Goal: Information Seeking & Learning: Learn about a topic

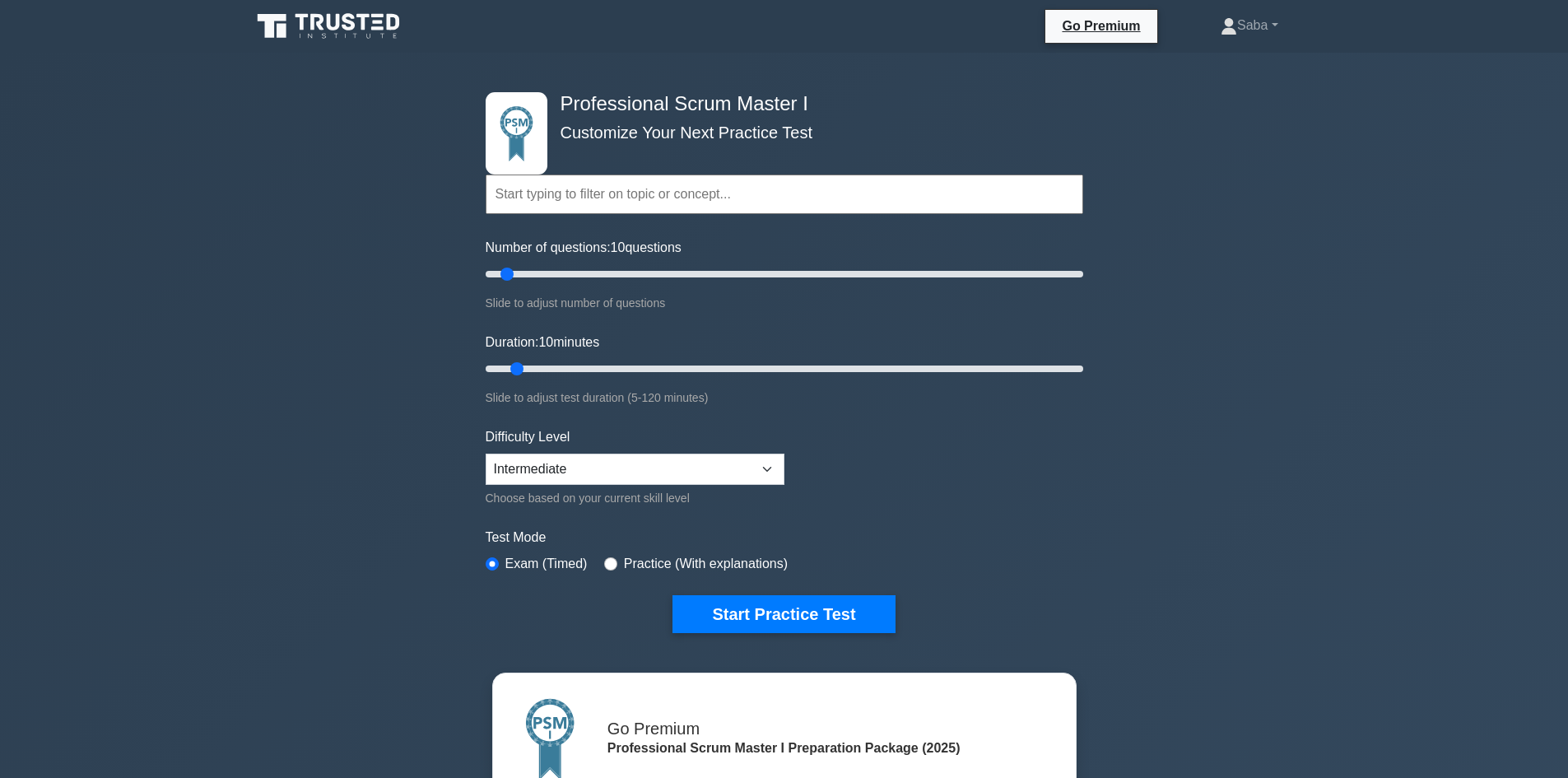
click at [1568, 60] on div "Professional Scrum Master I Customize Your Next Practice Test Topics Scrum Fram…" at bounding box center [784, 560] width 1568 height 1015
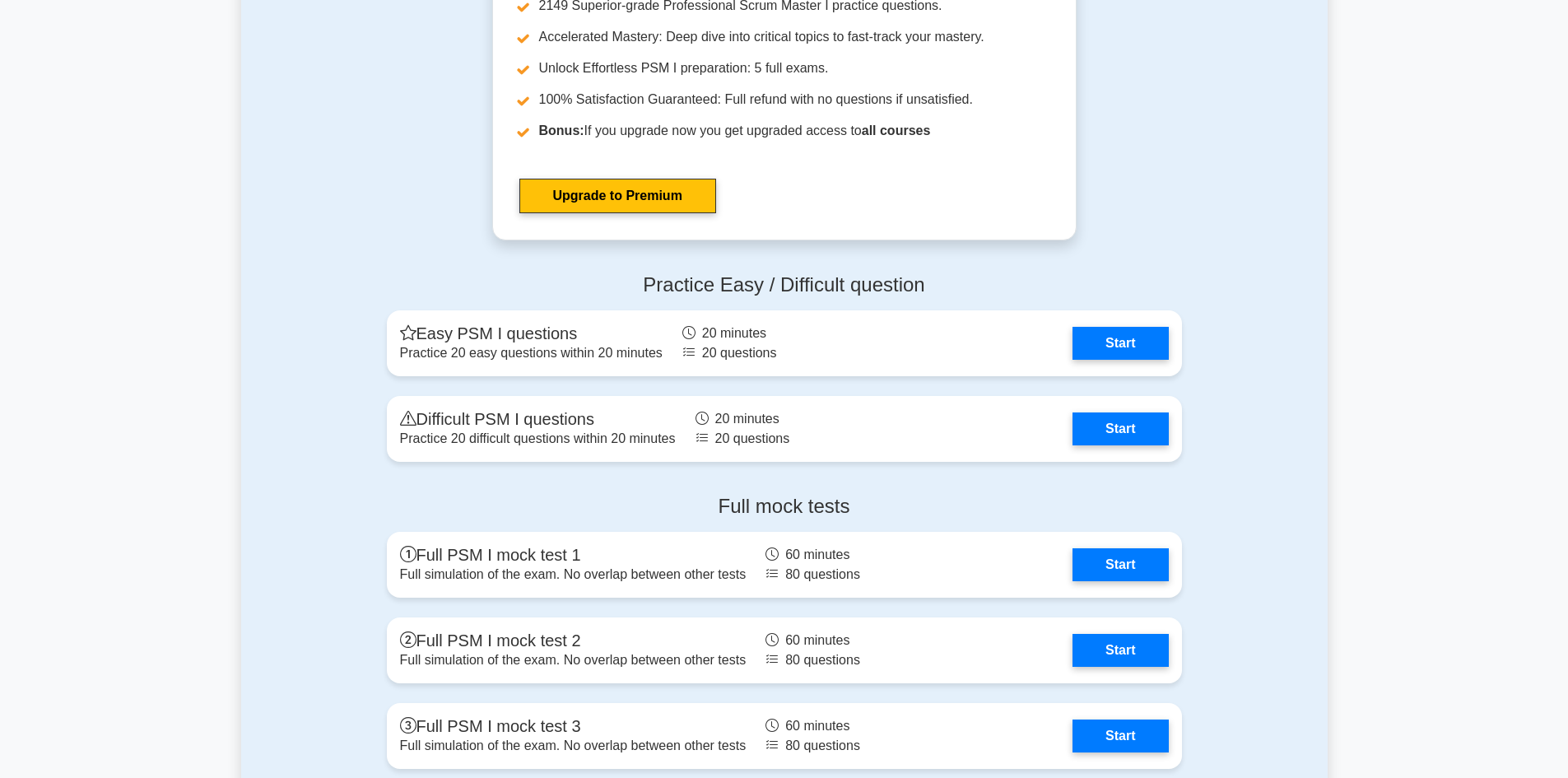
scroll to position [4520, 0]
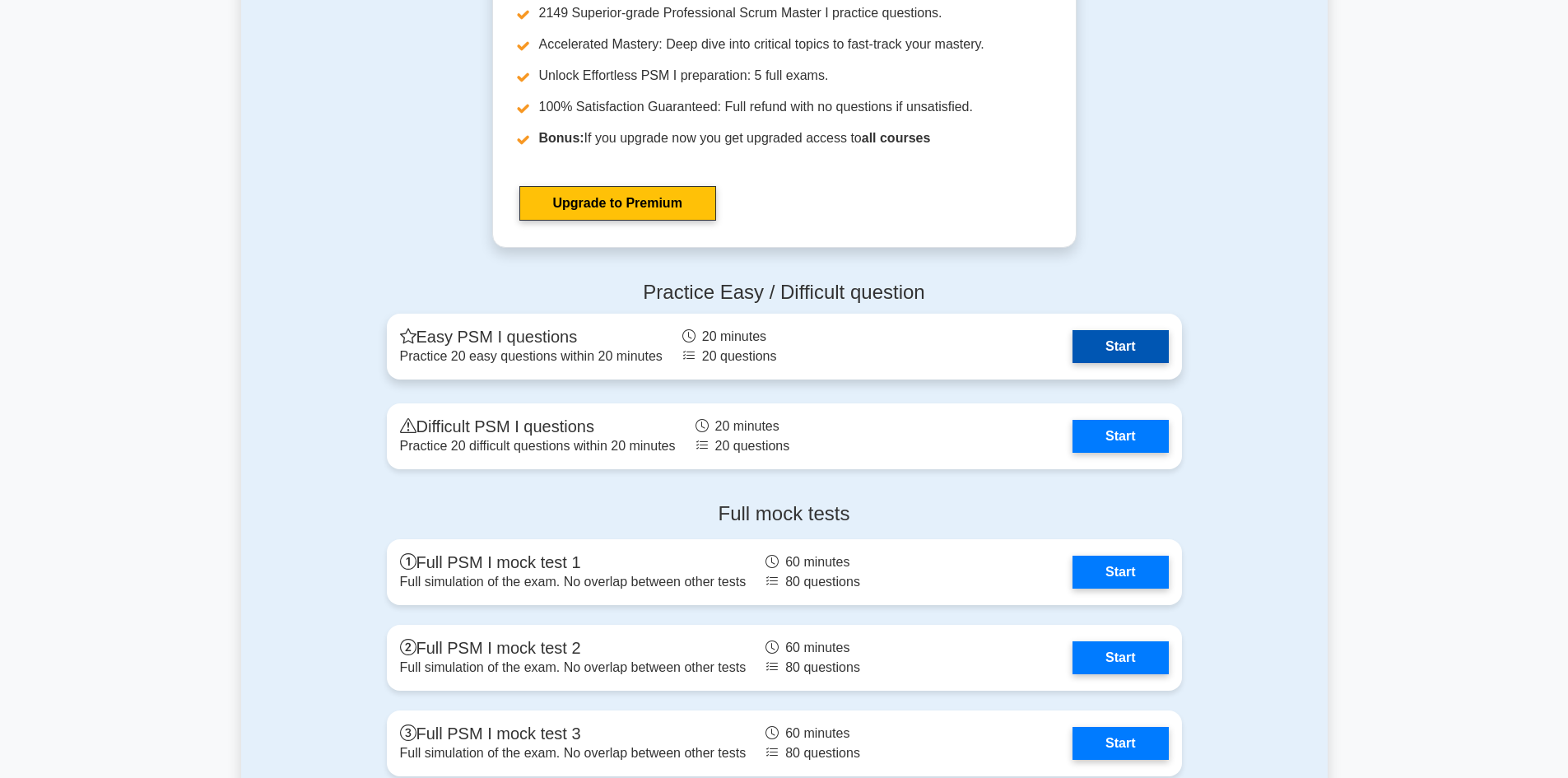
click at [1141, 343] on link "Start" at bounding box center [1121, 347] width 96 height 33
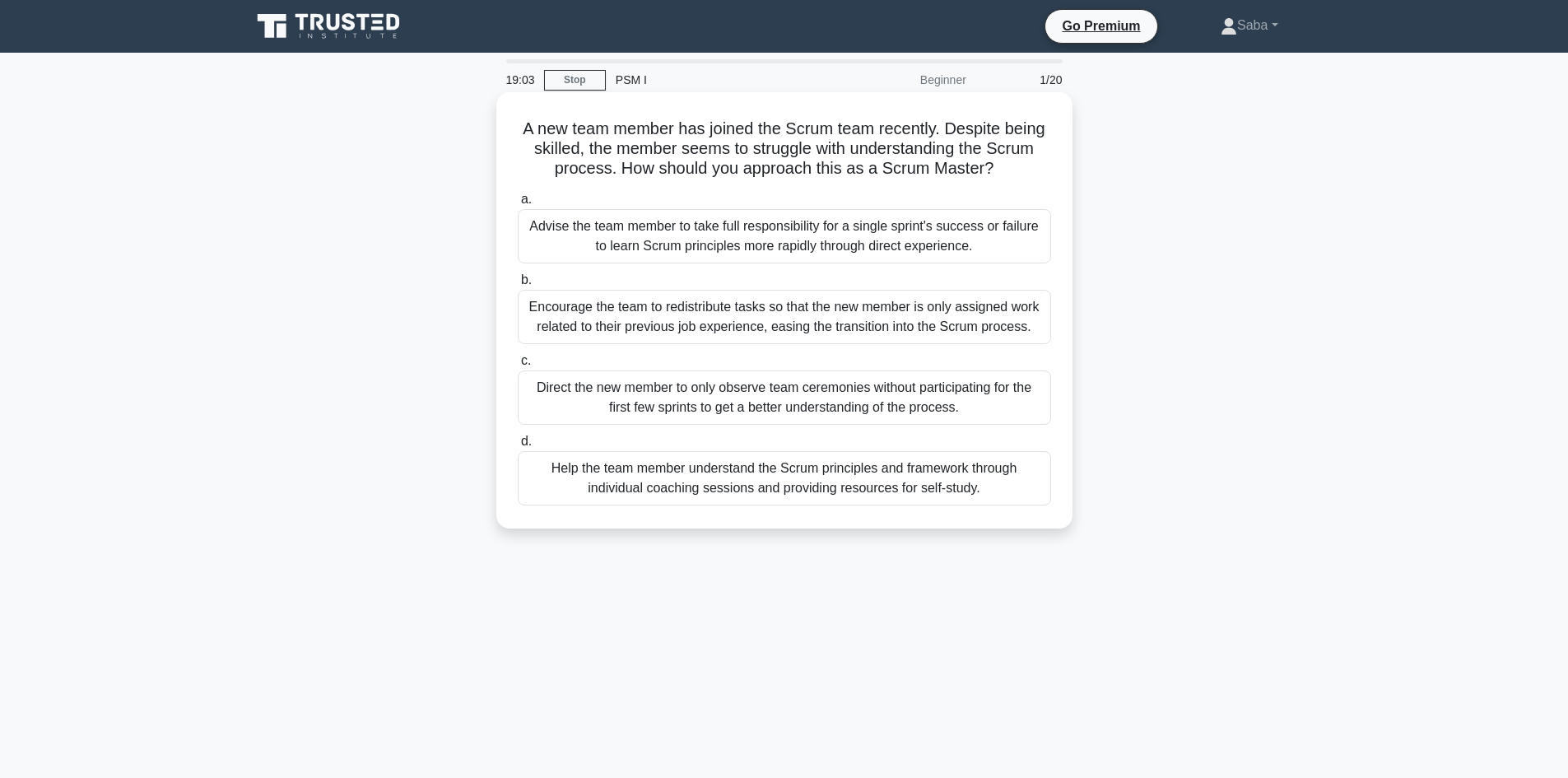
click at [690, 492] on div "Help the team member understand the Scrum principles and framework through indi…" at bounding box center [784, 477] width 534 height 54
click at [518, 447] on input "d. Help the team member understand the Scrum principles and framework through i…" at bounding box center [518, 442] width 0 height 11
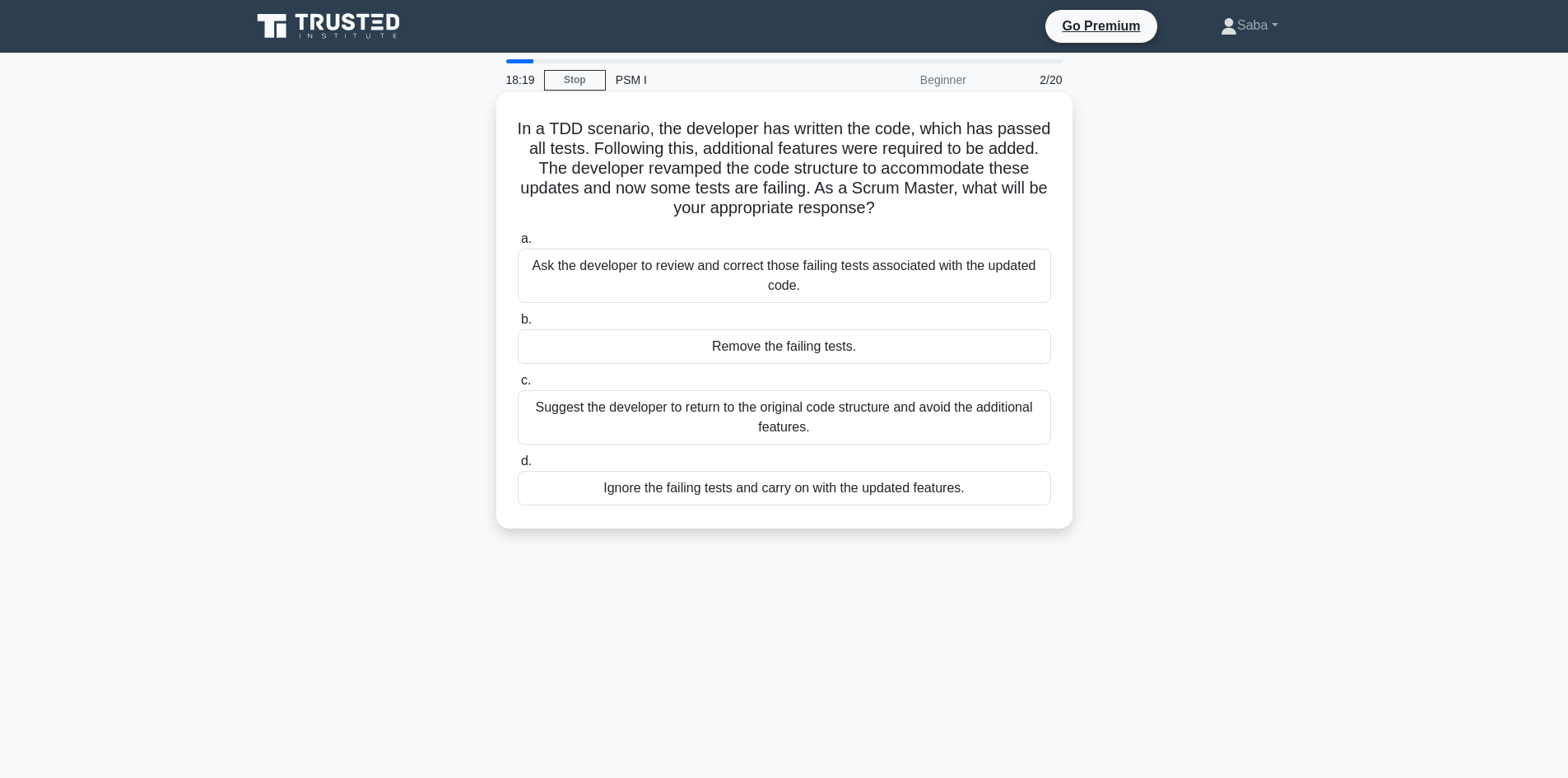
click at [974, 283] on div "Ask the developer to review and correct those failing tests associated with the…" at bounding box center [784, 276] width 534 height 54
click at [518, 244] on input "a. Ask the developer to review and correct those failing tests associated with …" at bounding box center [518, 240] width 0 height 11
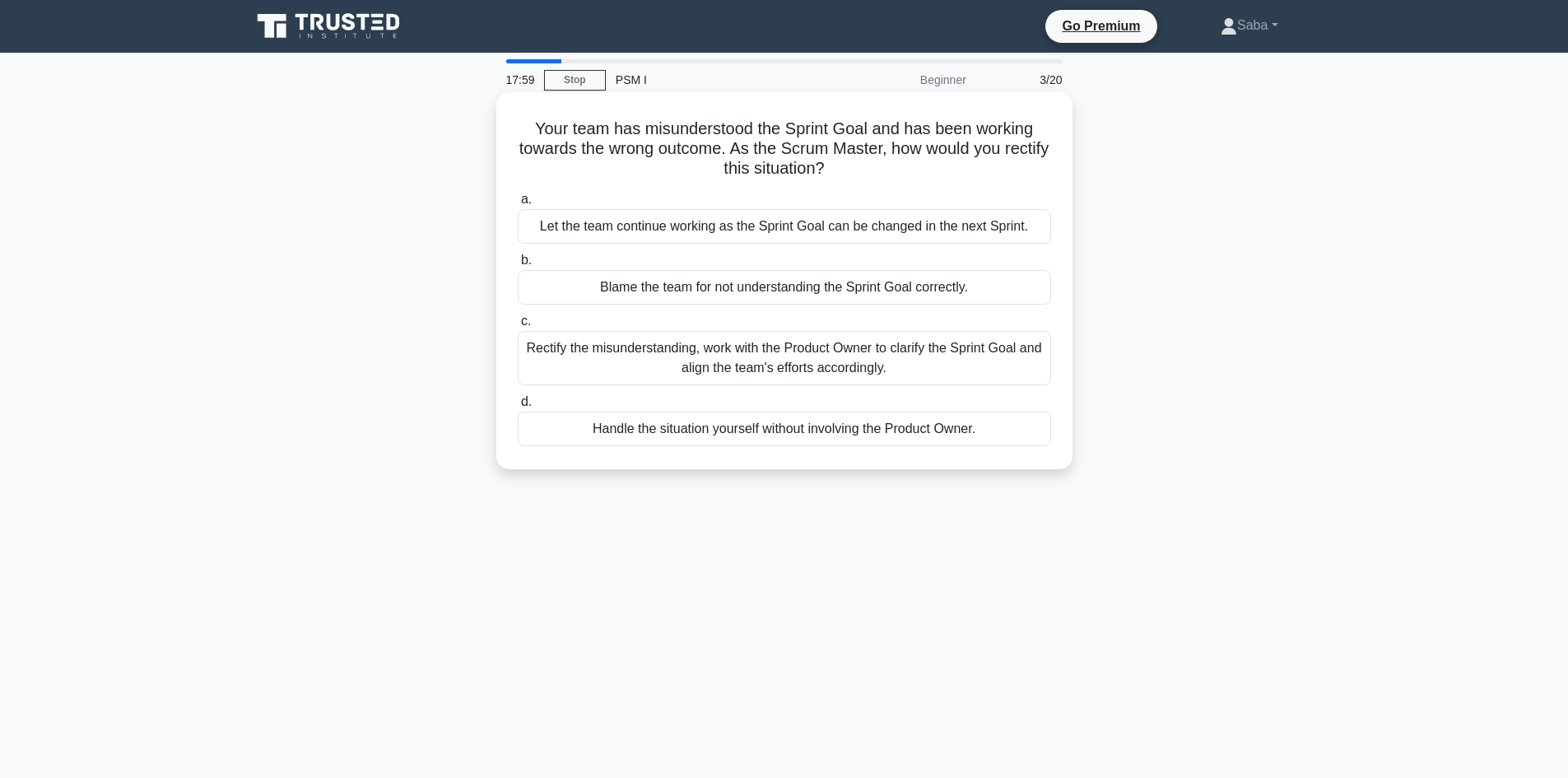
click at [856, 364] on div "Rectify the misunderstanding, work with the Product Owner to clarify the Sprint…" at bounding box center [784, 358] width 534 height 54
click at [518, 327] on input "c. Rectify the misunderstanding, work with the Product Owner to clarify the Spr…" at bounding box center [518, 322] width 0 height 11
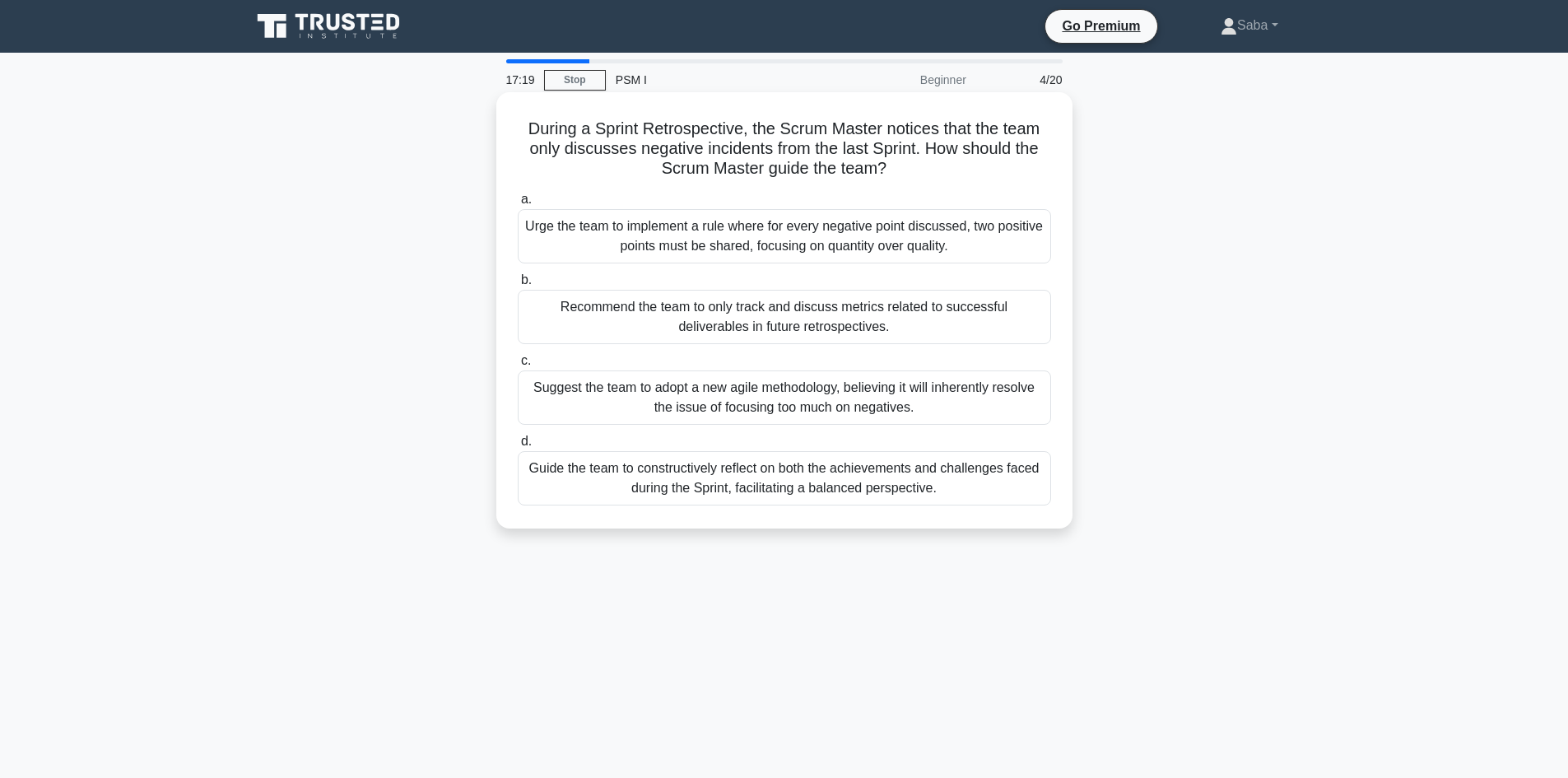
click at [952, 494] on div "Guide the team to constructively reflect on both the achievements and challenge…" at bounding box center [784, 477] width 534 height 54
click at [518, 447] on input "d. Guide the team to constructively reflect on both the achievements and challe…" at bounding box center [518, 442] width 0 height 11
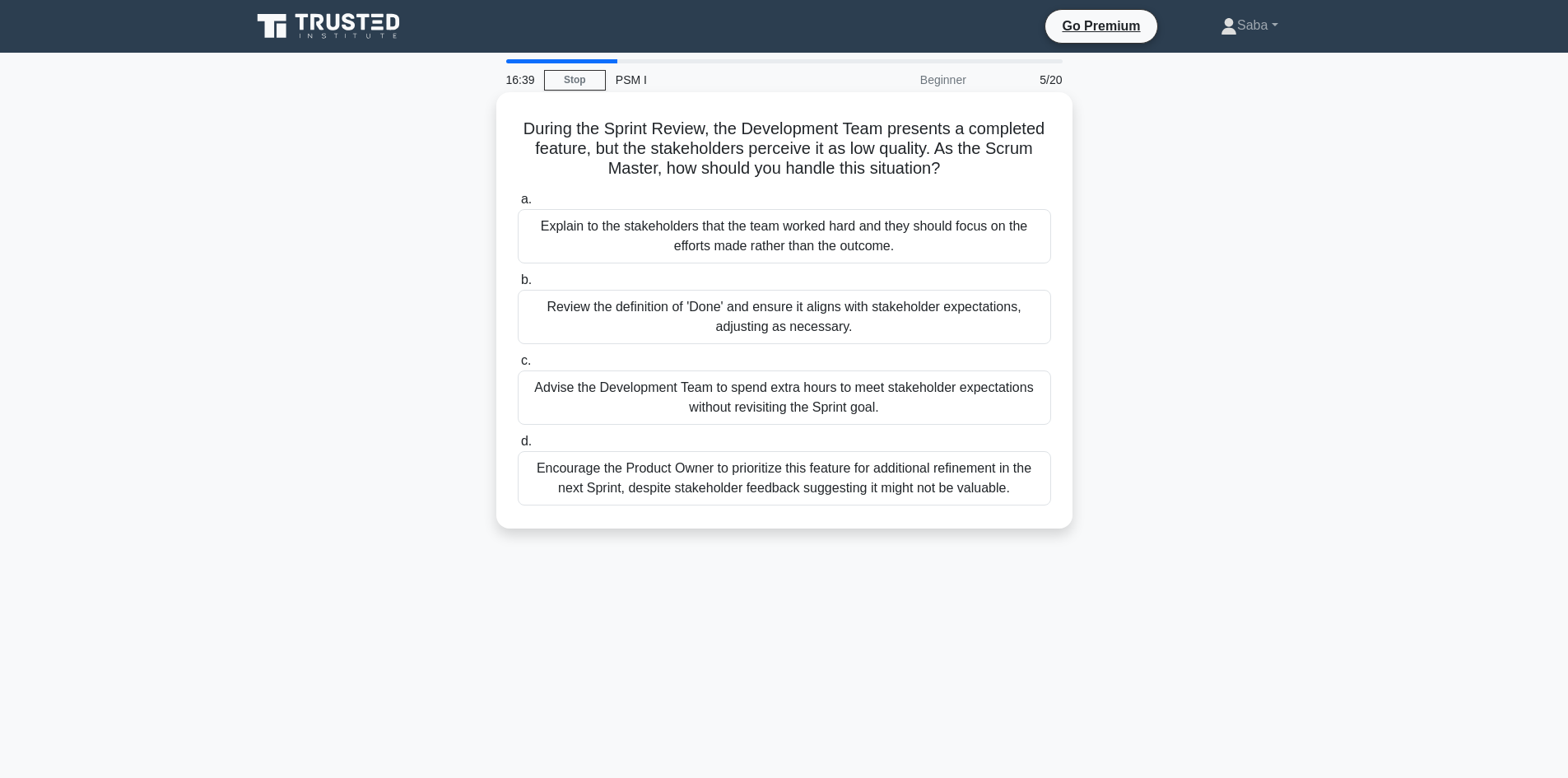
click at [972, 320] on div "Review the definition of 'Done' and ensure it aligns with stakeholder expectati…" at bounding box center [784, 316] width 534 height 54
click at [518, 286] on input "b. Review the definition of 'Done' and ensure it aligns with stakeholder expect…" at bounding box center [518, 280] width 0 height 11
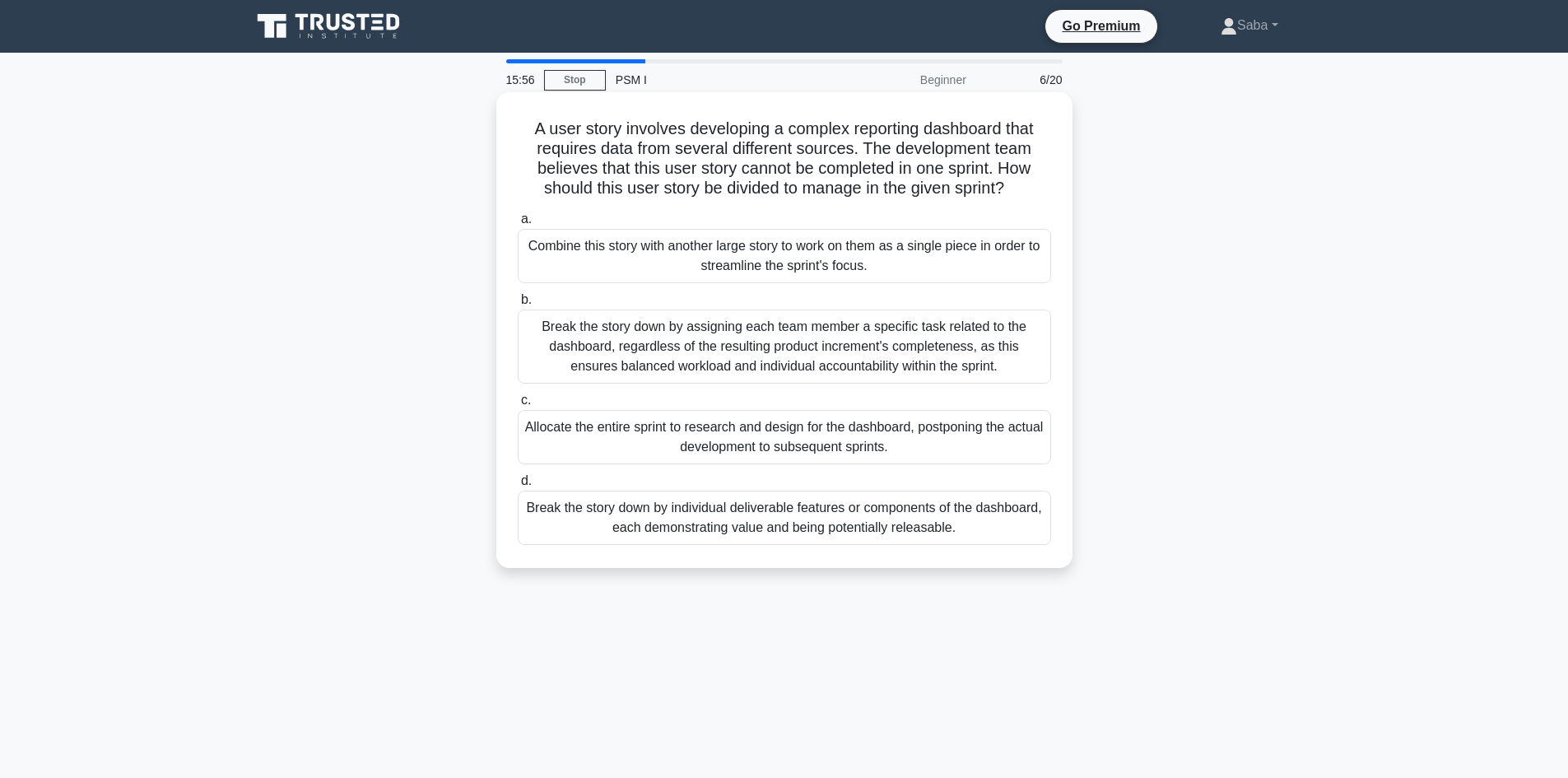
click at [746, 518] on div "Break the story down by individual deliverable features or components of the da…" at bounding box center [784, 517] width 534 height 54
click at [518, 487] on input "d. Break the story down by individual deliverable features or components of the…" at bounding box center [518, 481] width 0 height 11
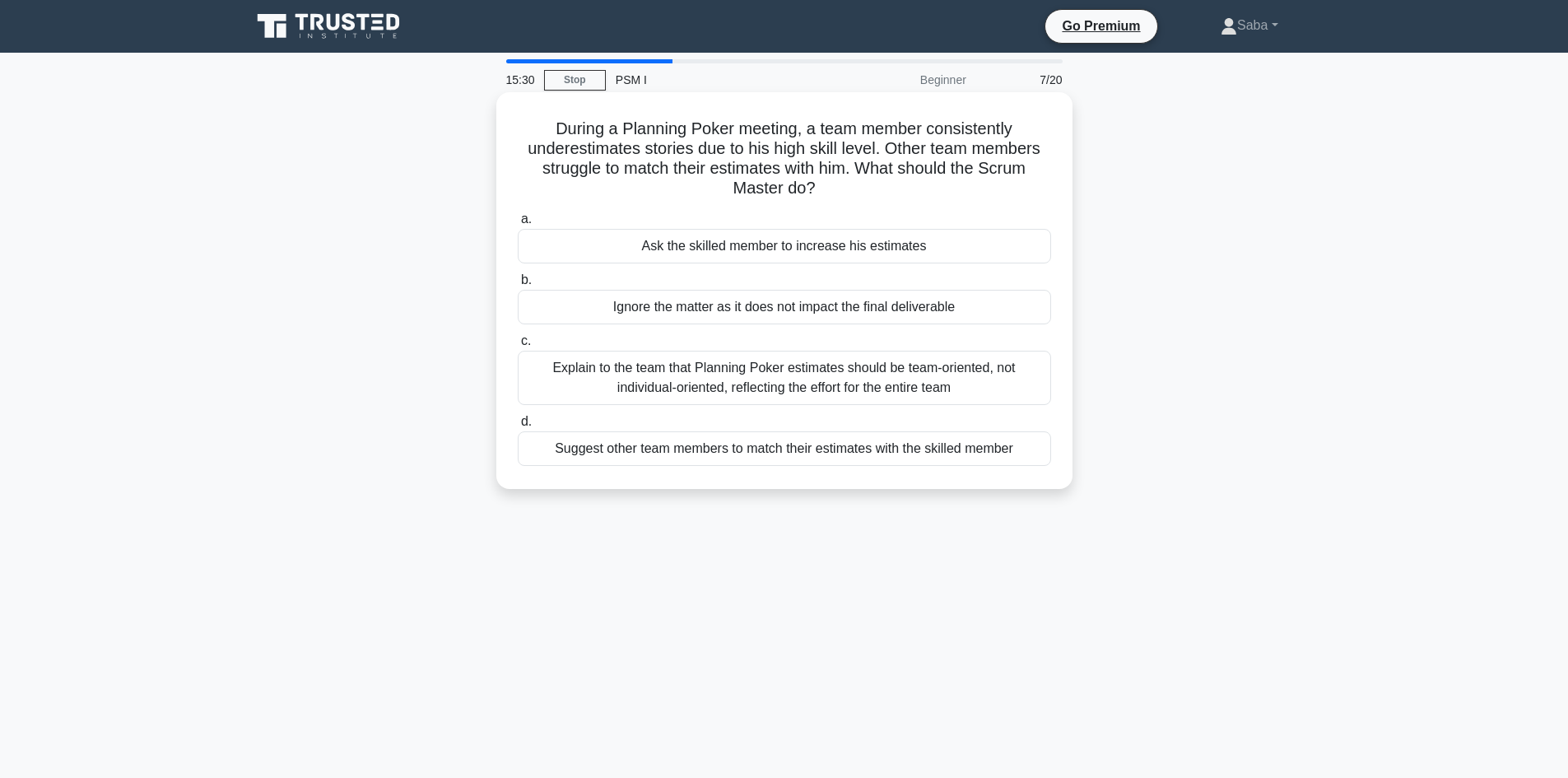
click at [849, 373] on div "Explain to the team that Planning Poker estimates should be team-oriented, not …" at bounding box center [784, 377] width 534 height 54
click at [518, 347] on input "c. Explain to the team that Planning Poker estimates should be team-oriented, n…" at bounding box center [518, 341] width 0 height 11
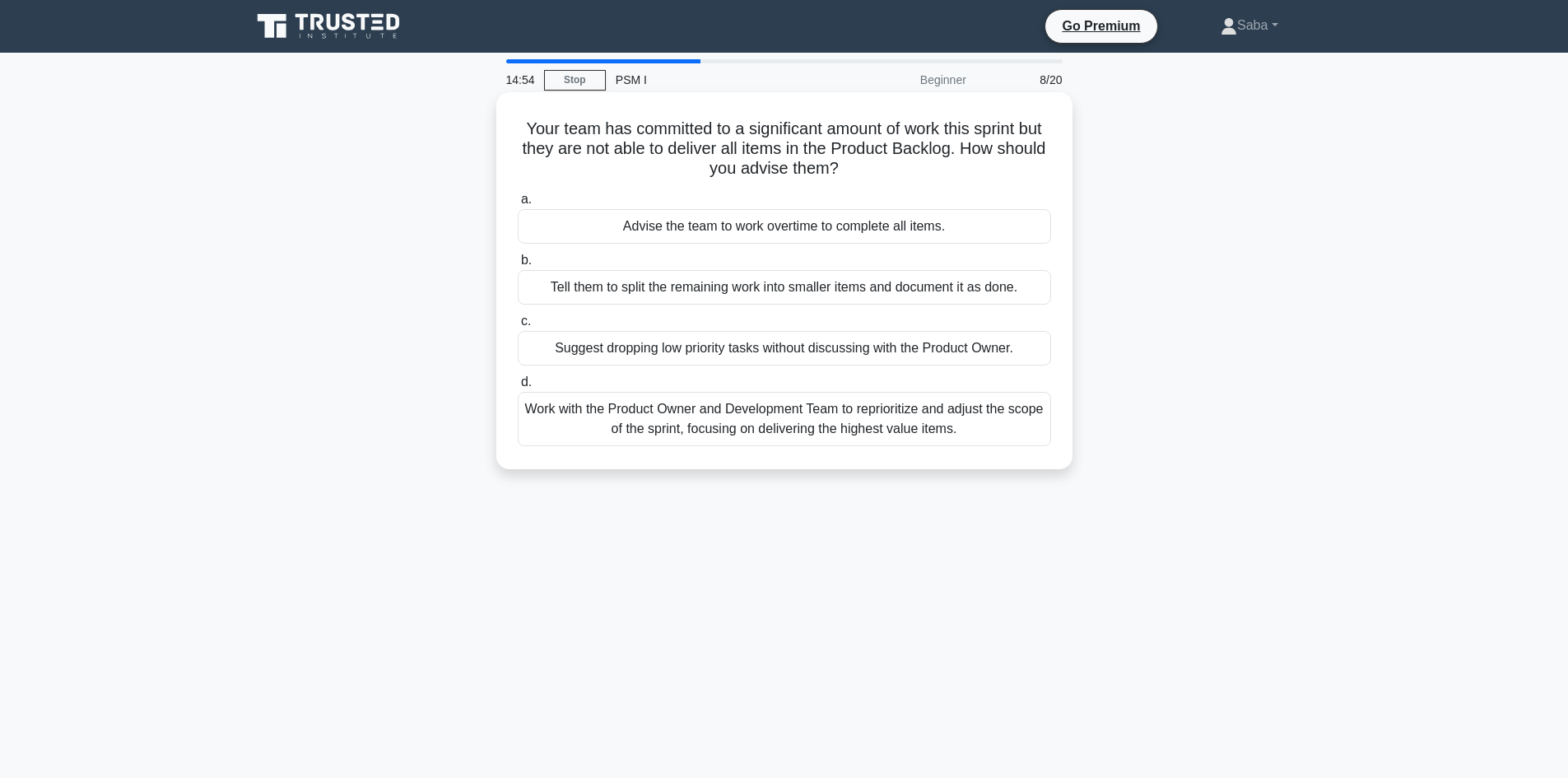
click at [880, 431] on div "Work with the Product Owner and Development Team to reprioritize and adjust the…" at bounding box center [784, 418] width 534 height 54
click at [518, 388] on input "d. Work with the Product Owner and Development Team to reprioritize and adjust …" at bounding box center [518, 383] width 0 height 11
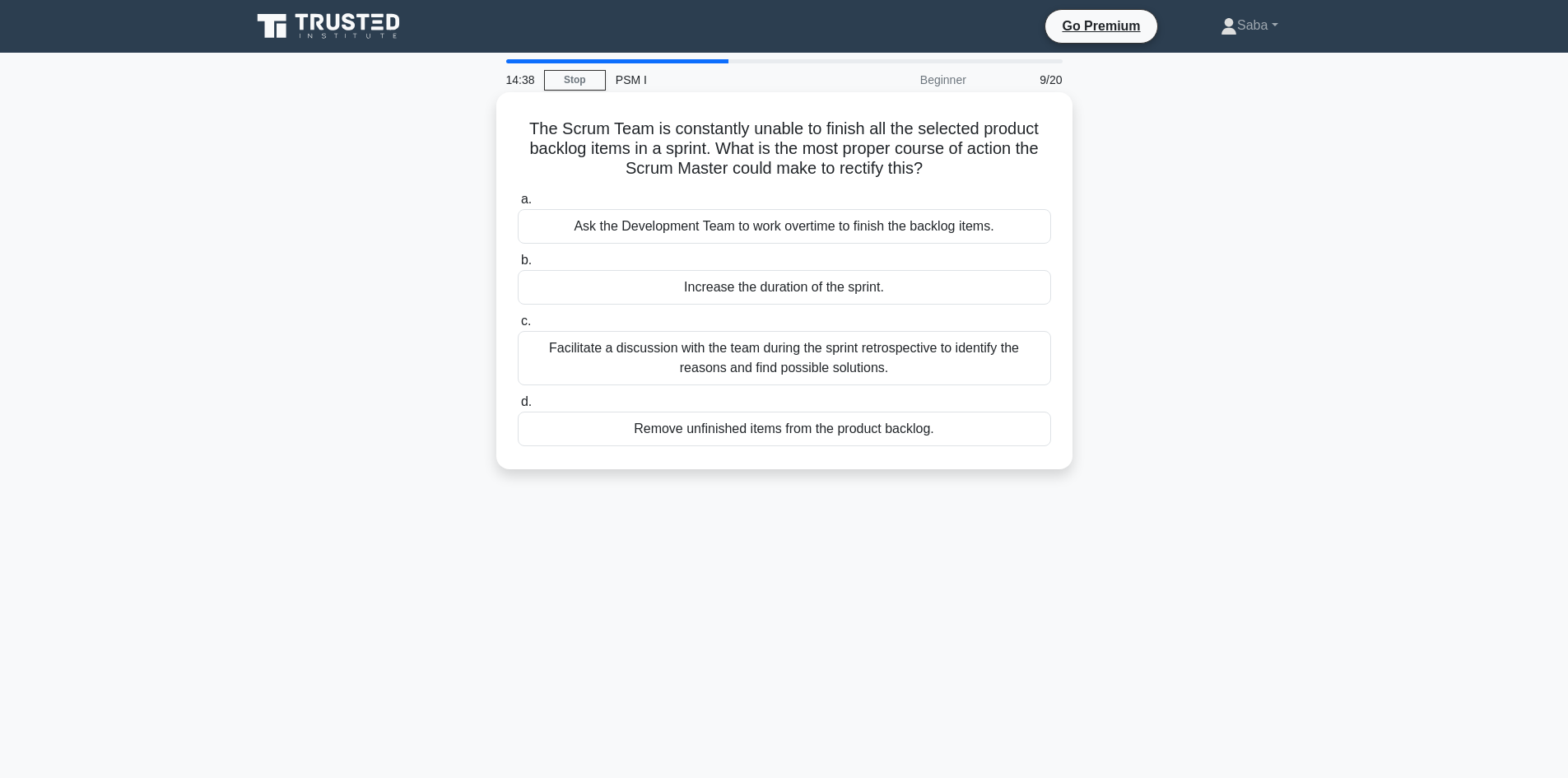
click at [1010, 364] on div "Facilitate a discussion with the team during the sprint retrospective to identi…" at bounding box center [784, 358] width 534 height 54
click at [518, 327] on input "c. Facilitate a discussion with the team during the sprint retrospective to ide…" at bounding box center [518, 322] width 0 height 11
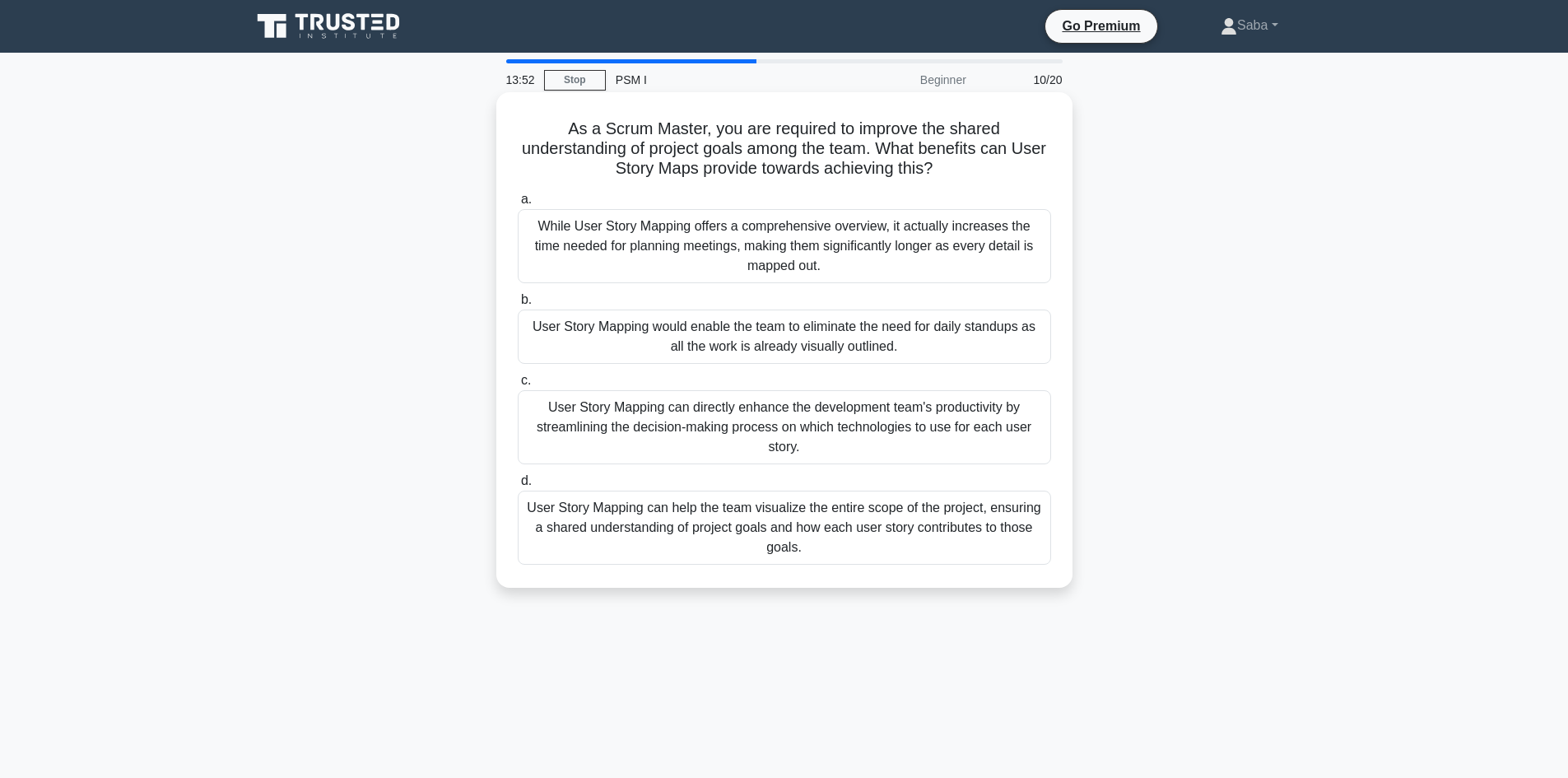
click at [916, 539] on div "User Story Mapping can help the team visualize the entire scope of the project,…" at bounding box center [784, 527] width 534 height 74
click at [518, 487] on input "d. User Story Mapping can help the team visualize the entire scope of the proje…" at bounding box center [518, 481] width 0 height 11
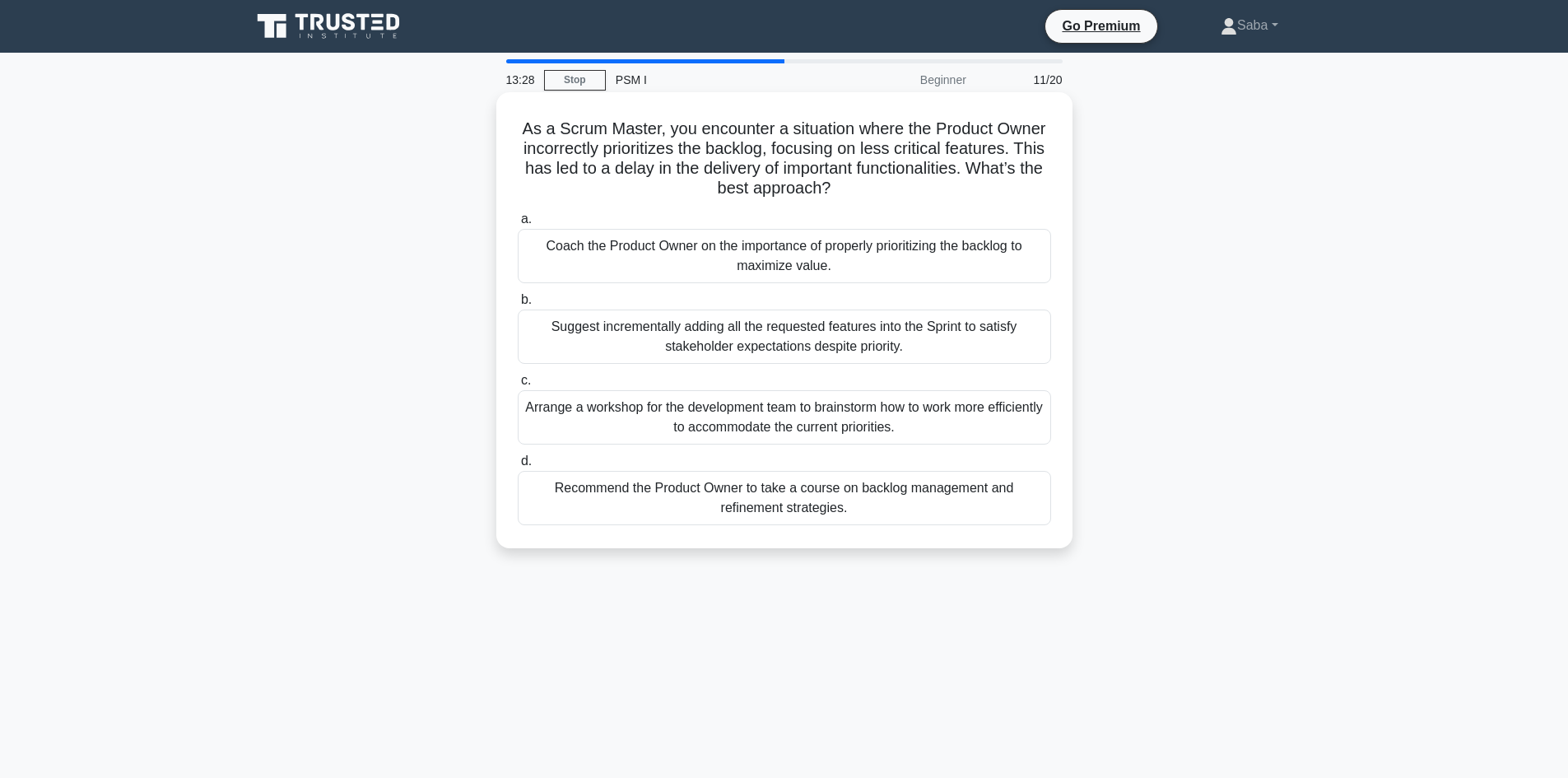
click at [963, 236] on div "Coach the Product Owner on the importance of properly prioritizing the backlog …" at bounding box center [784, 255] width 534 height 54
click at [518, 225] on input "a. Coach the Product Owner on the importance of properly prioritizing the backl…" at bounding box center [518, 219] width 0 height 11
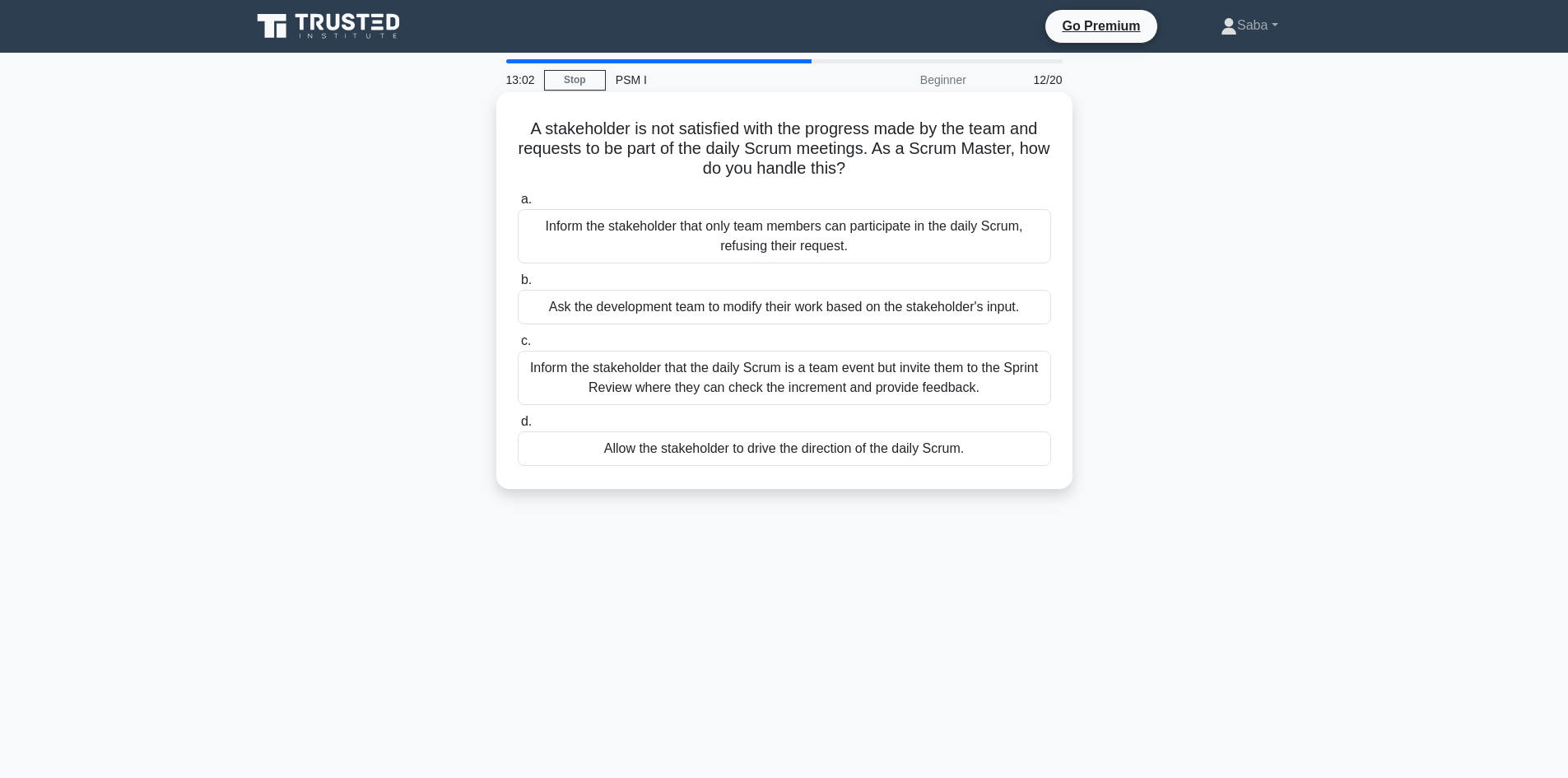
click at [936, 382] on div "Inform the stakeholder that the daily Scrum is a team event but invite them to …" at bounding box center [784, 377] width 534 height 54
click at [518, 347] on input "c. Inform the stakeholder that the daily Scrum is a team event but invite them …" at bounding box center [518, 341] width 0 height 11
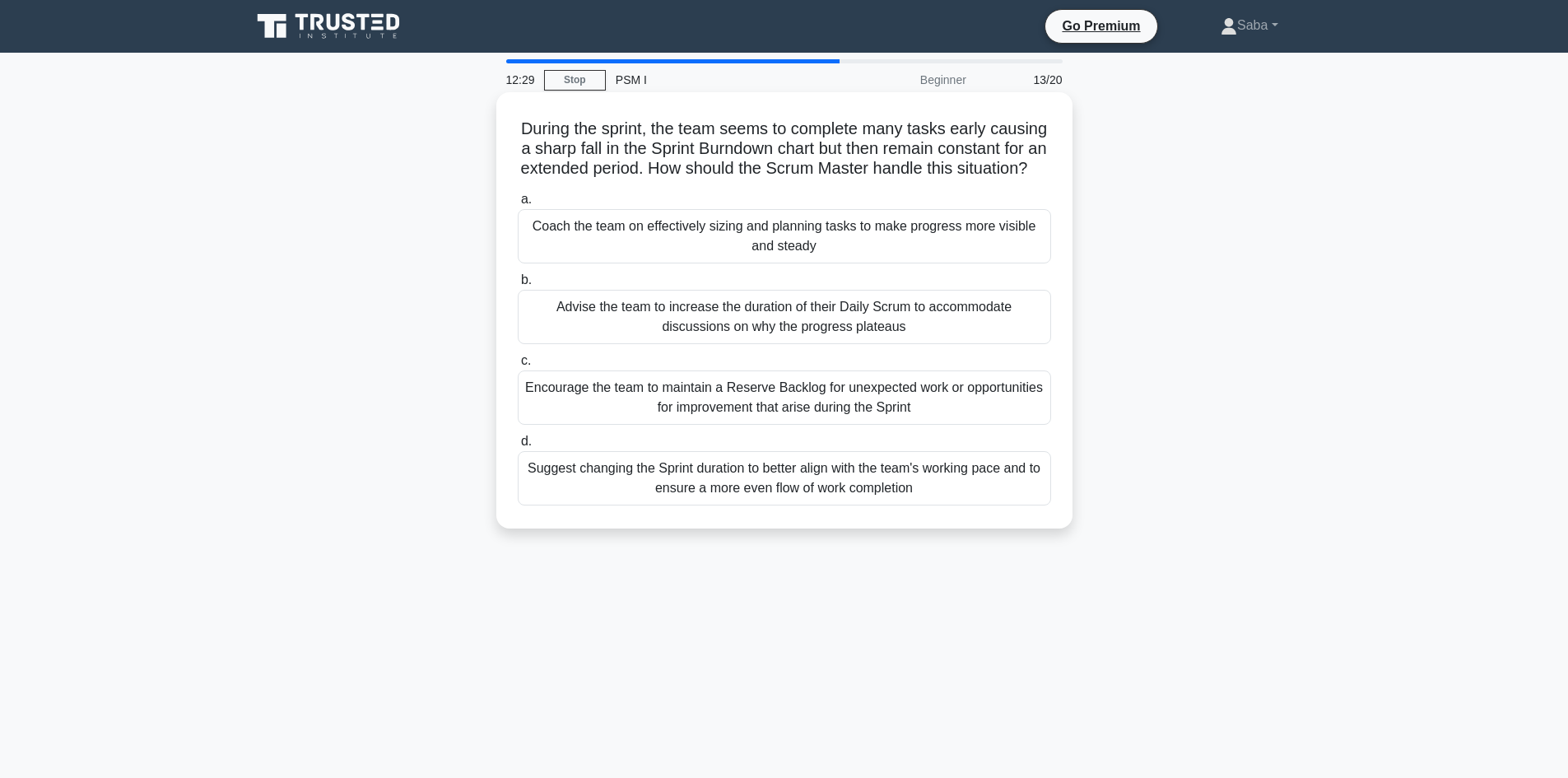
click at [930, 425] on div "Encourage the team to maintain a Reserve Backlog for unexpected work or opportu…" at bounding box center [784, 397] width 534 height 54
click at [518, 366] on input "c. Encourage the team to maintain a Reserve Backlog for unexpected work or oppo…" at bounding box center [518, 361] width 0 height 11
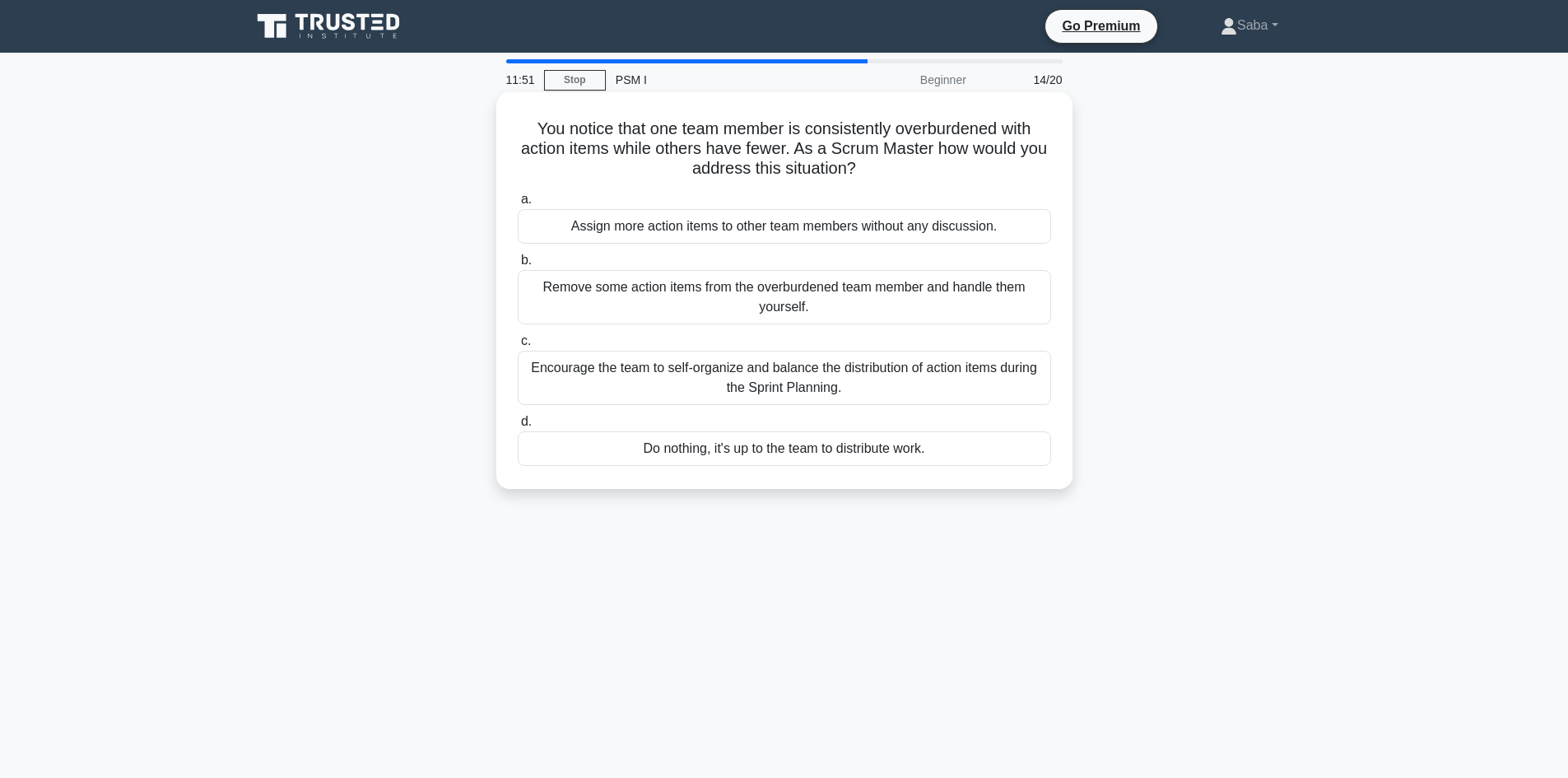
click at [977, 379] on div "Encourage the team to self-organize and balance the distribution of action item…" at bounding box center [784, 377] width 534 height 54
click at [518, 347] on input "c. Encourage the team to self-organize and balance the distribution of action i…" at bounding box center [518, 341] width 0 height 11
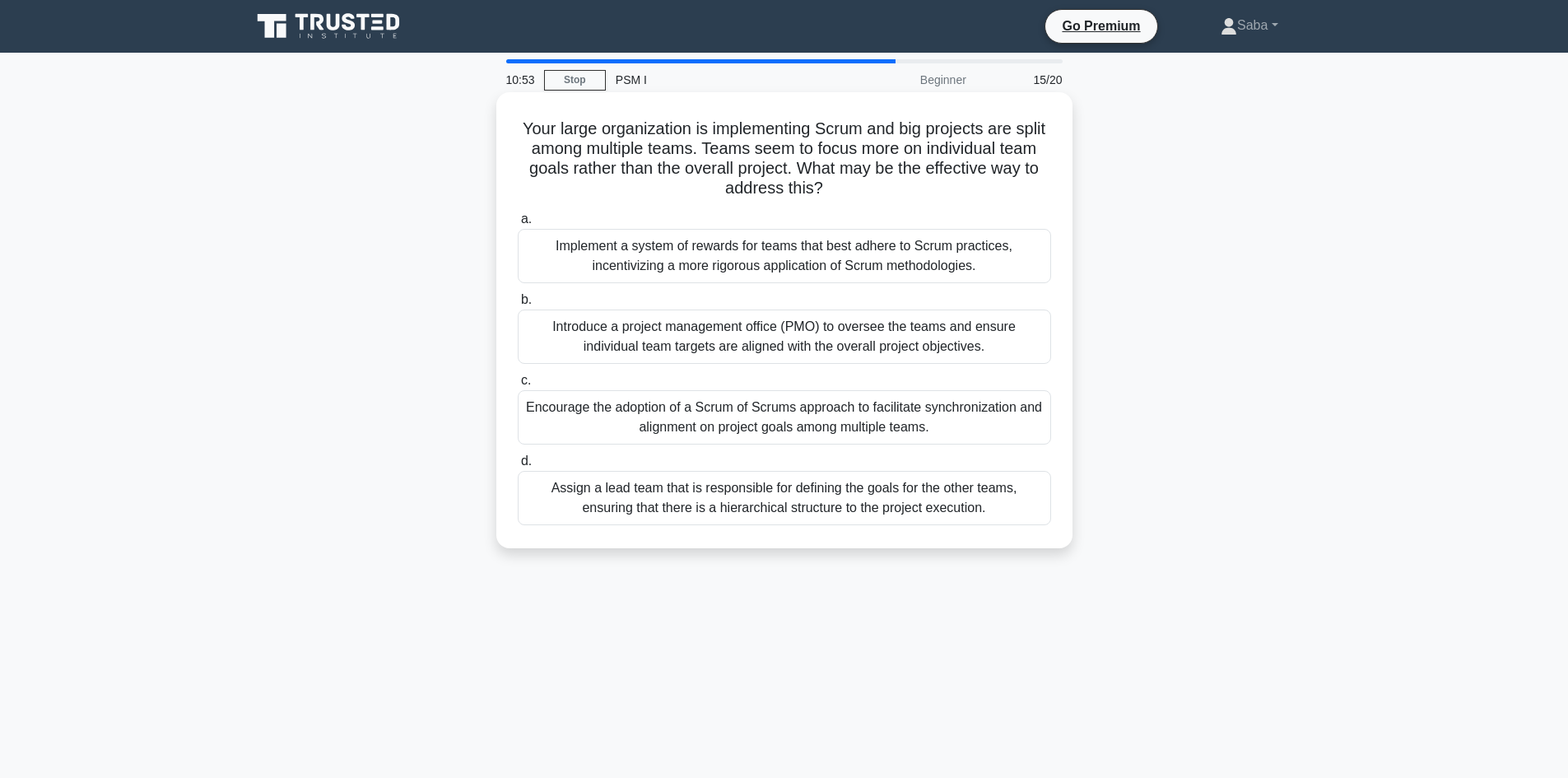
click at [904, 420] on div "Encourage the adoption of a Scrum of Scrums approach to facilitate synchronizat…" at bounding box center [784, 417] width 534 height 54
click at [518, 386] on input "c. Encourage the adoption of a Scrum of Scrums approach to facilitate synchroni…" at bounding box center [518, 381] width 0 height 11
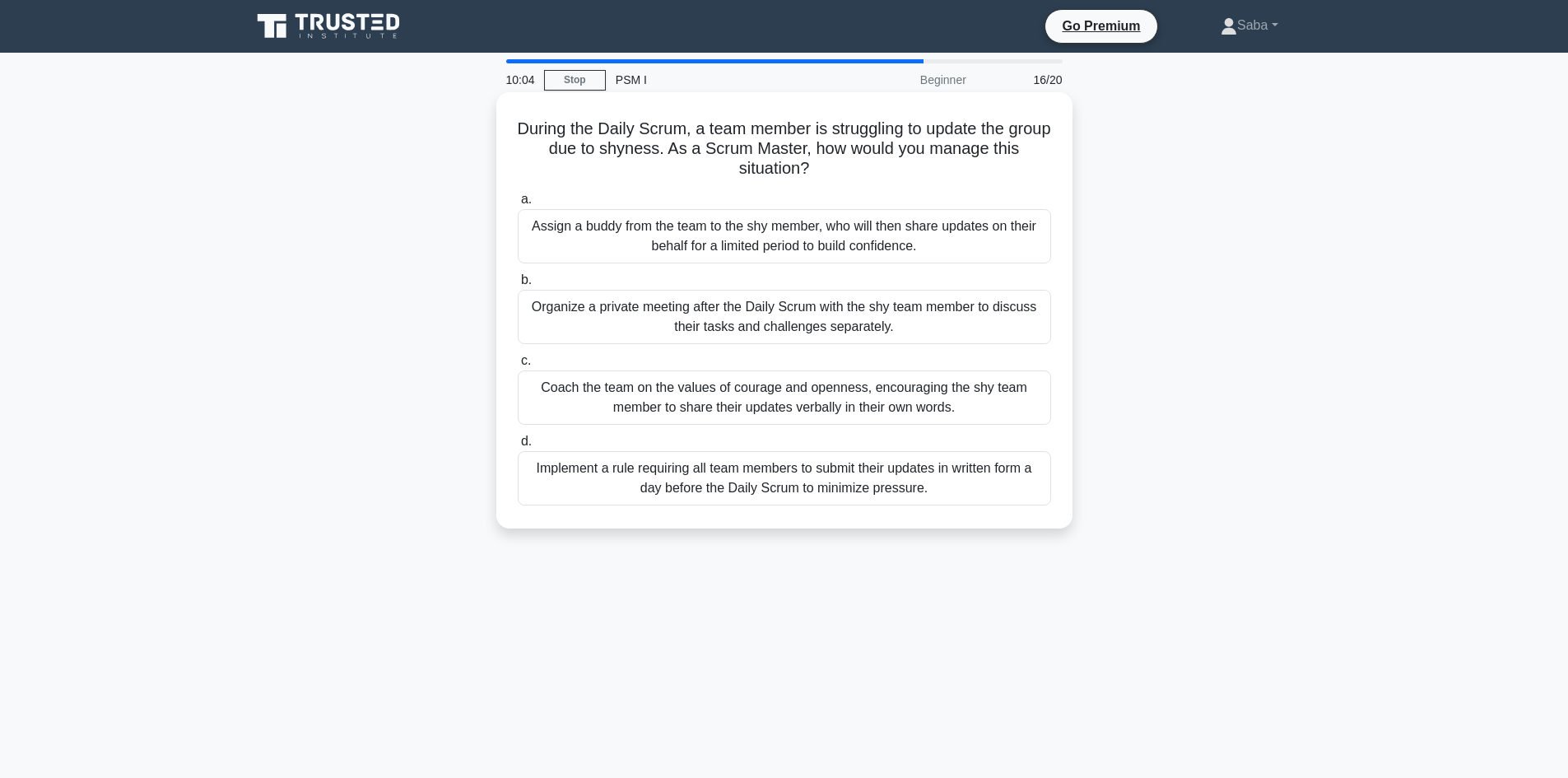
click at [932, 409] on div "Coach the team on the values of courage and openness, encouraging the shy team …" at bounding box center [784, 397] width 534 height 54
click at [518, 366] on input "c. Coach the team on the values of courage and openness, encouraging the shy te…" at bounding box center [518, 361] width 0 height 11
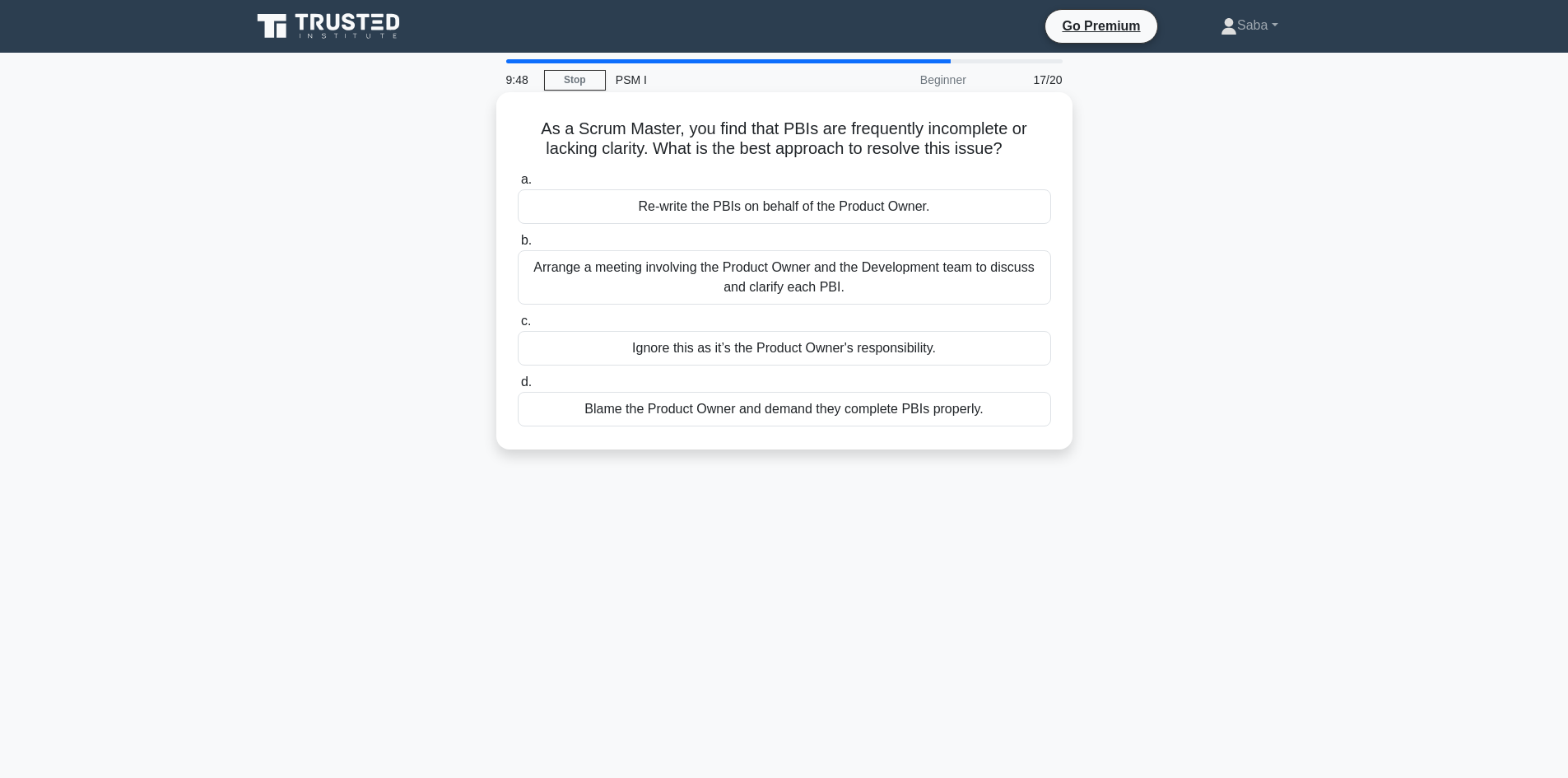
click at [855, 275] on div "Arrange a meeting involving the Product Owner and the Development team to discu…" at bounding box center [784, 277] width 534 height 54
click at [518, 246] on input "b. Arrange a meeting involving the Product Owner and the Development team to di…" at bounding box center [518, 241] width 0 height 11
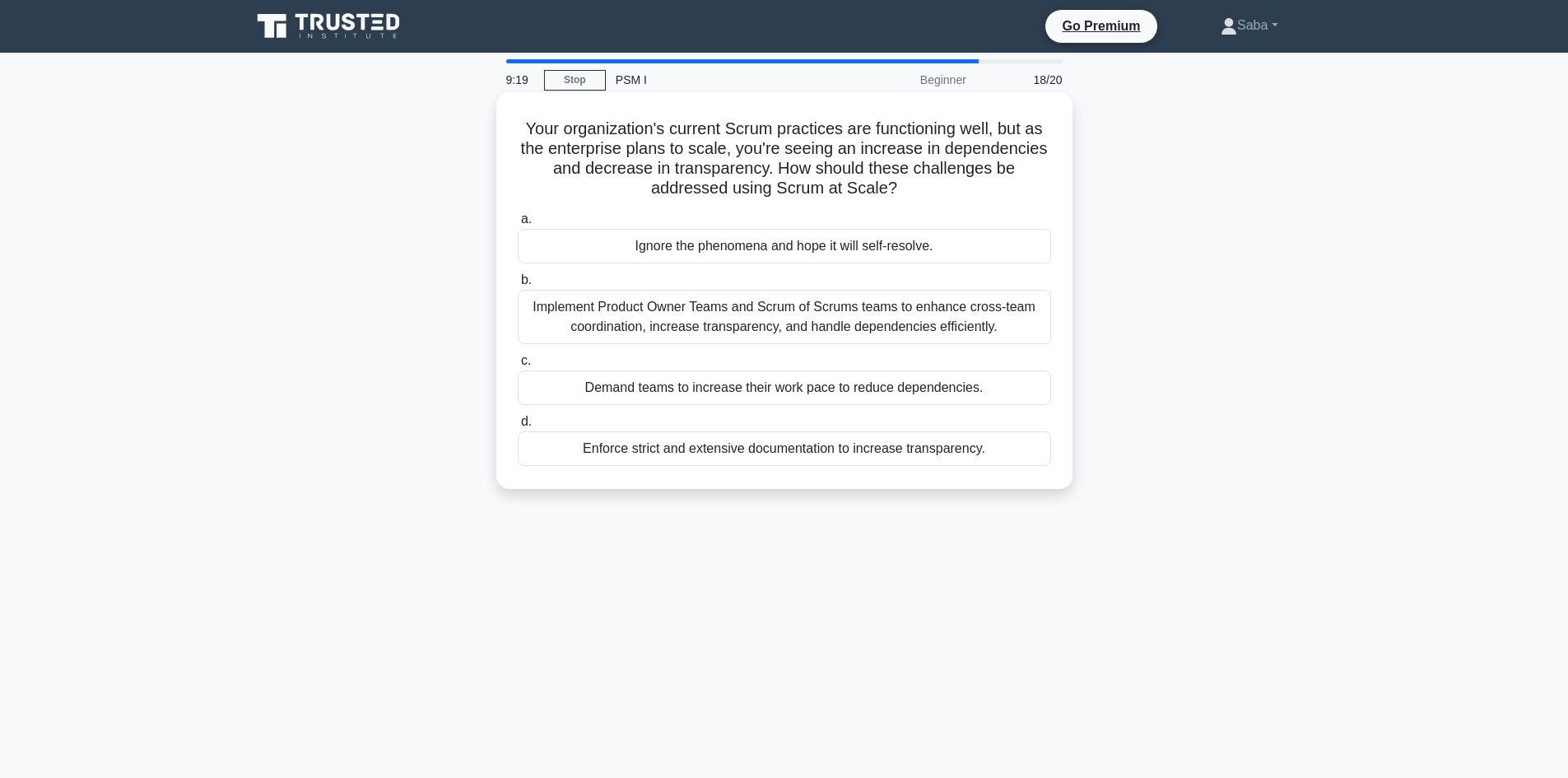
click at [789, 324] on div "Implement Product Owner Teams and Scrum of Scrums teams to enhance cross-team c…" at bounding box center [784, 316] width 534 height 54
click at [518, 286] on input "b. Implement Product Owner Teams and Scrum of Scrums teams to enhance cross-tea…" at bounding box center [518, 280] width 0 height 11
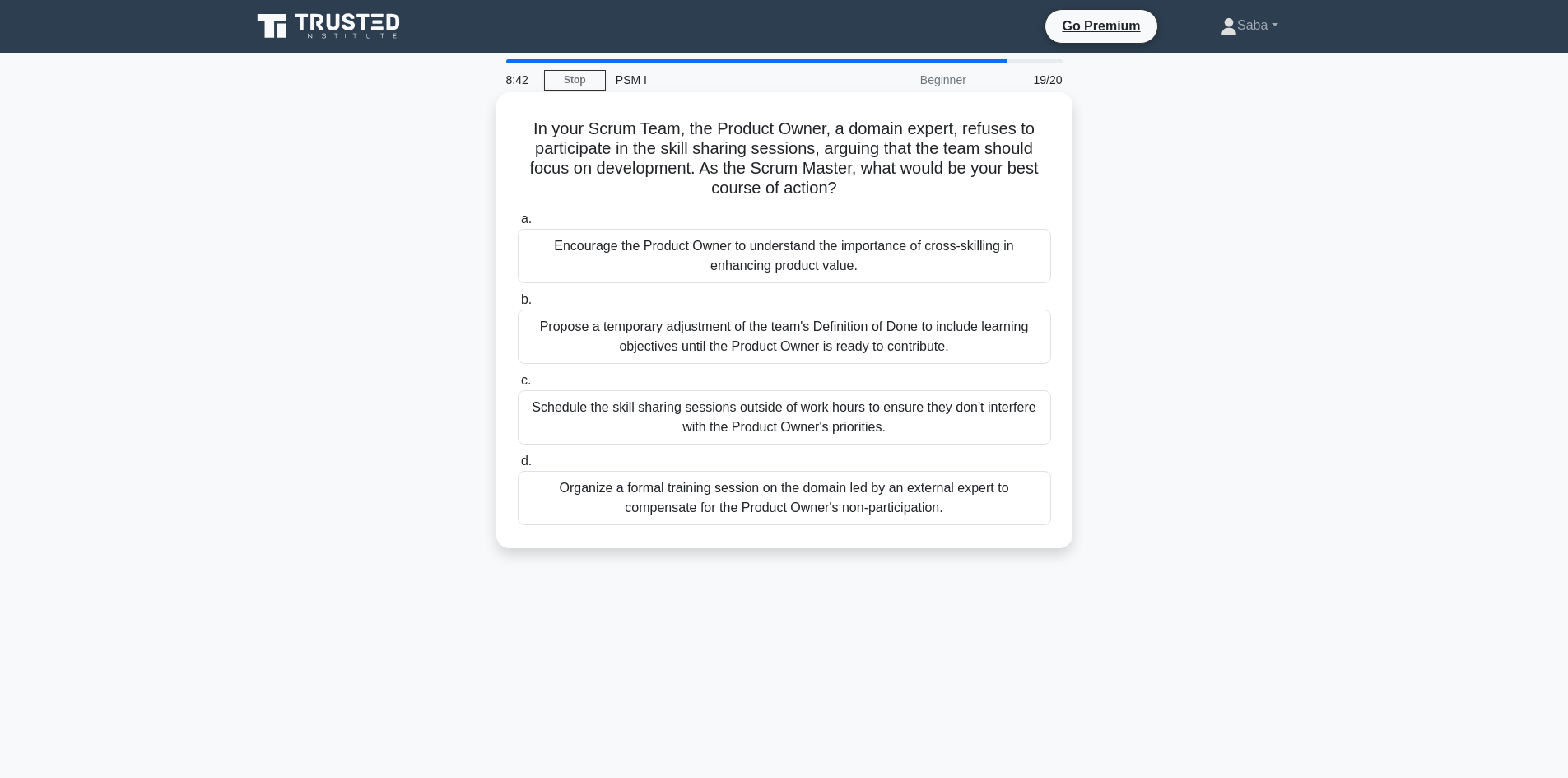
click at [989, 261] on div "Encourage the Product Owner to understand the importance of cross-skilling in e…" at bounding box center [784, 255] width 534 height 54
click at [518, 225] on input "a. Encourage the Product Owner to understand the importance of cross-skilling i…" at bounding box center [518, 219] width 0 height 11
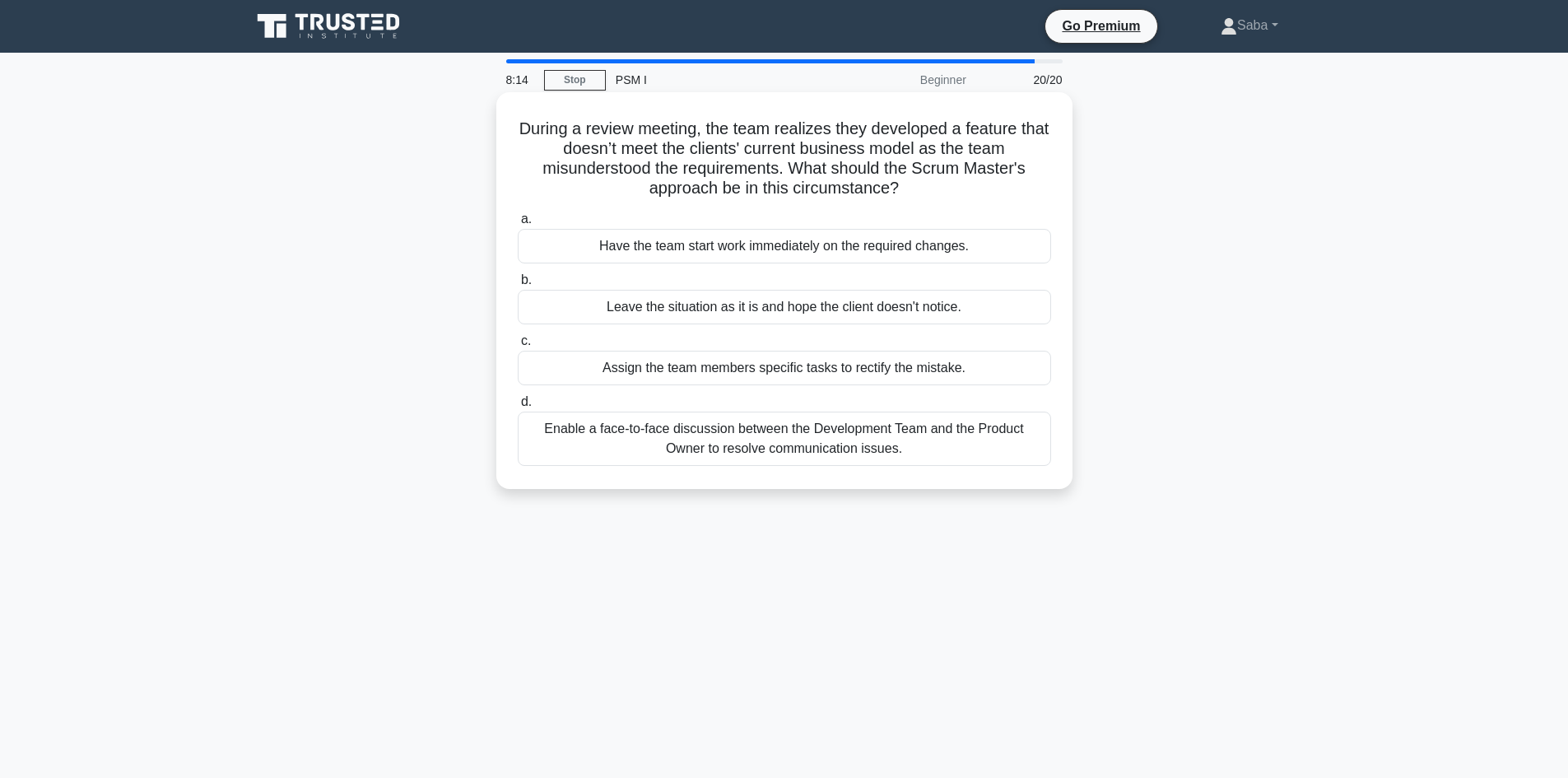
click at [903, 448] on div "Enable a face-to-face discussion between the Development Team and the Product O…" at bounding box center [784, 439] width 534 height 54
click at [518, 407] on input "d. Enable a face-to-face discussion between the Development Team and the Produc…" at bounding box center [518, 402] width 0 height 11
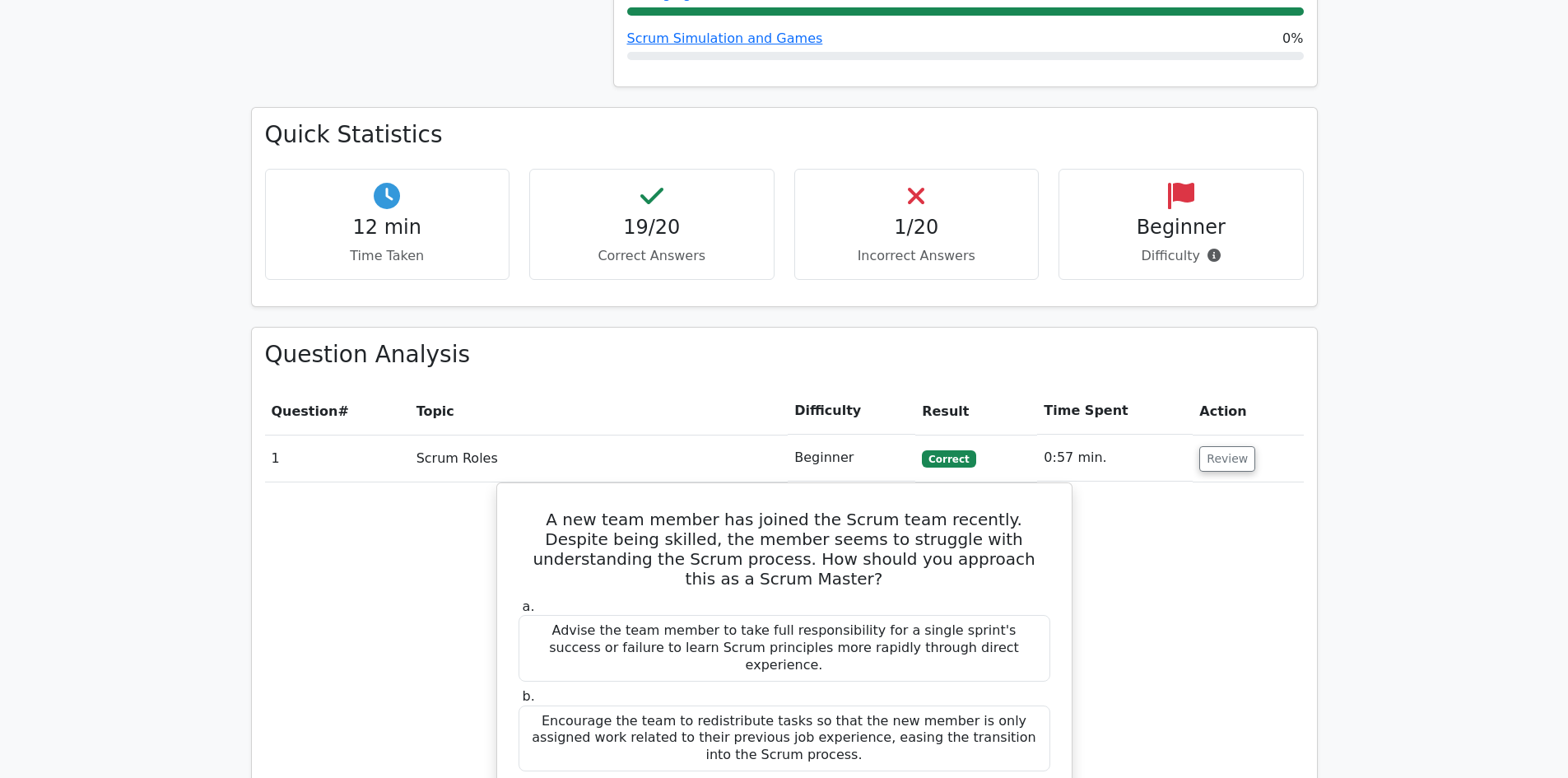
scroll to position [1400, 0]
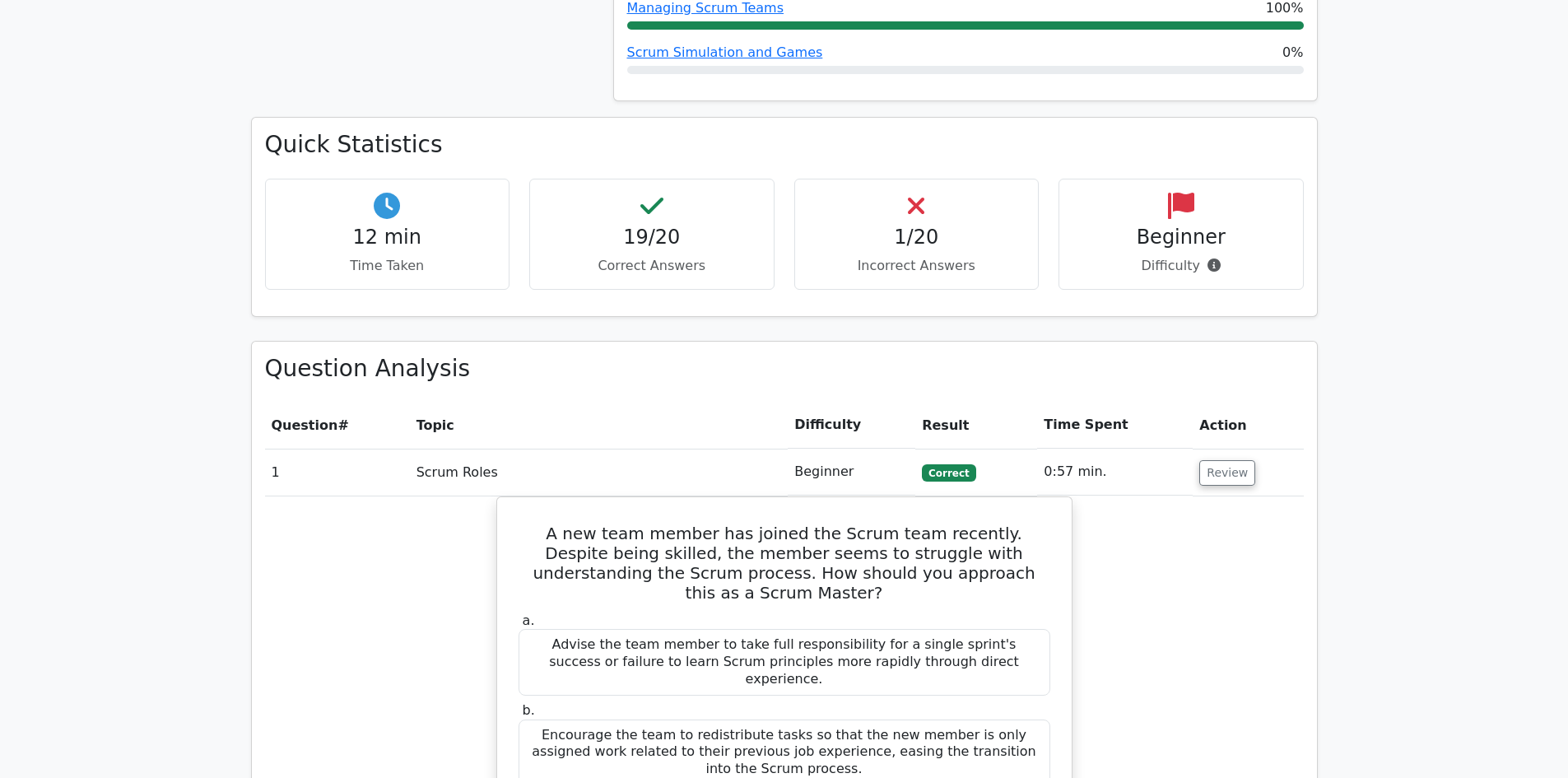
click at [947, 226] on h4 "1/20" at bounding box center [917, 238] width 218 height 24
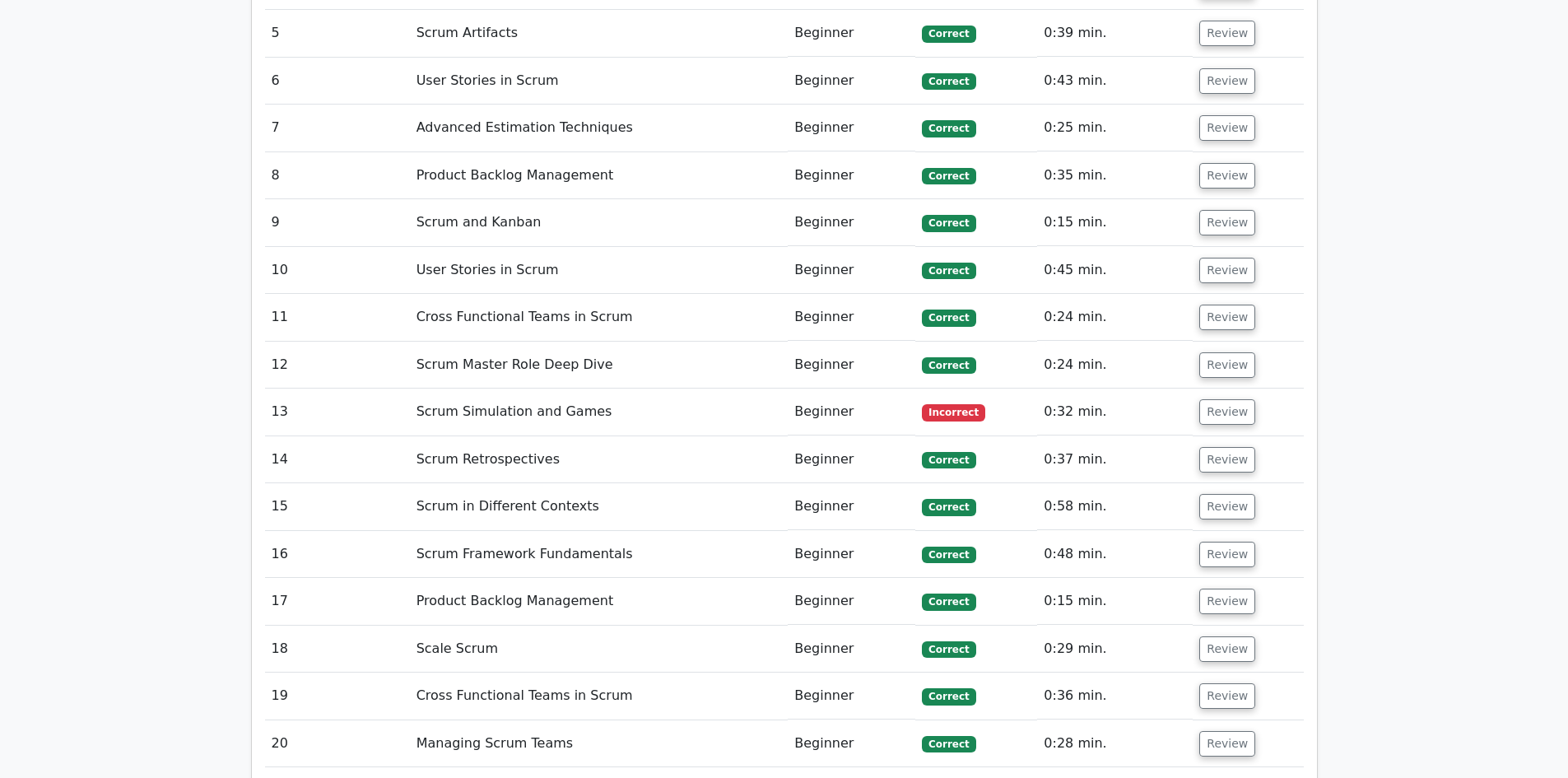
scroll to position [2797, 0]
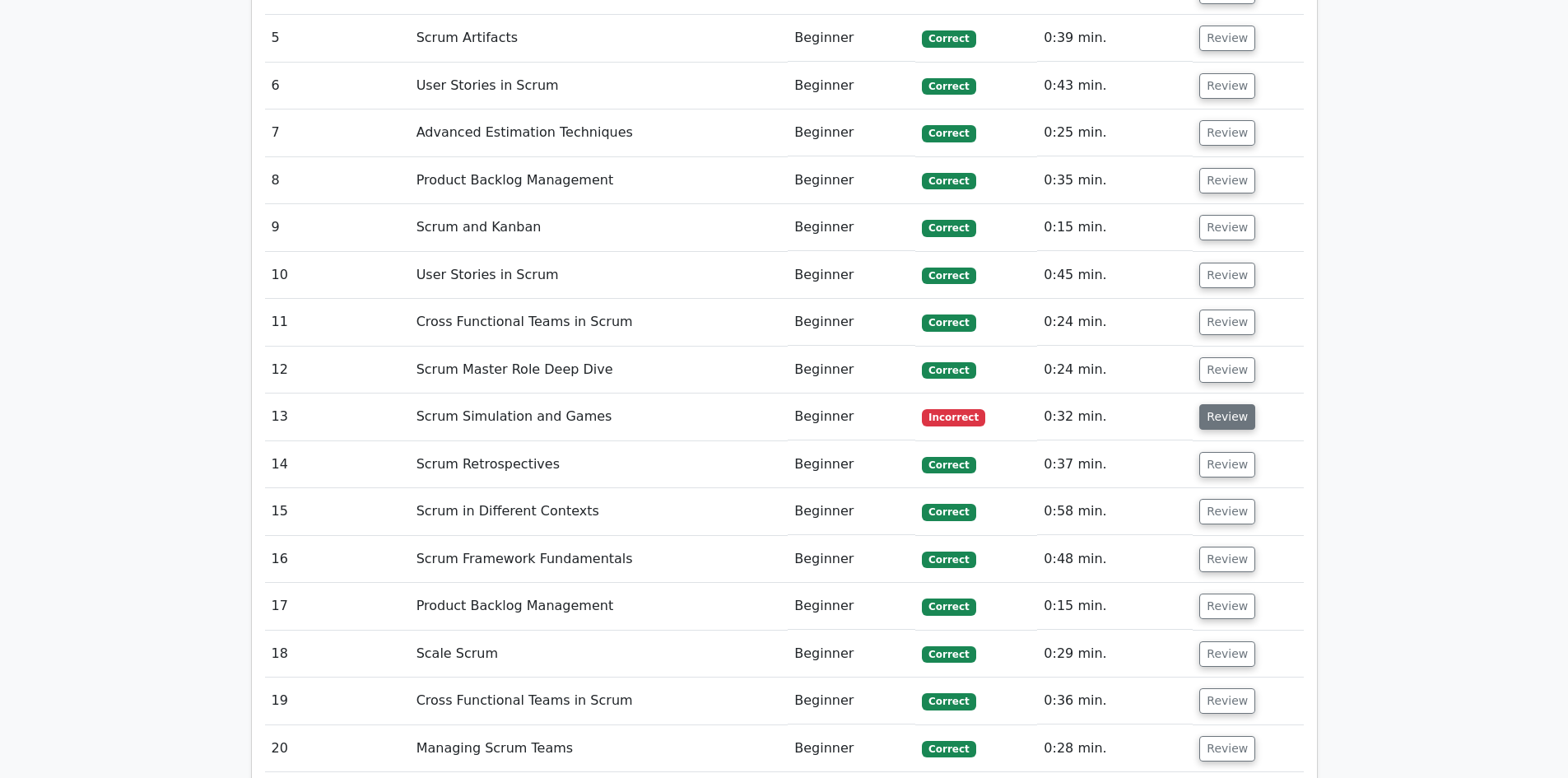
click at [1229, 405] on button "Review" at bounding box center [1227, 418] width 56 height 26
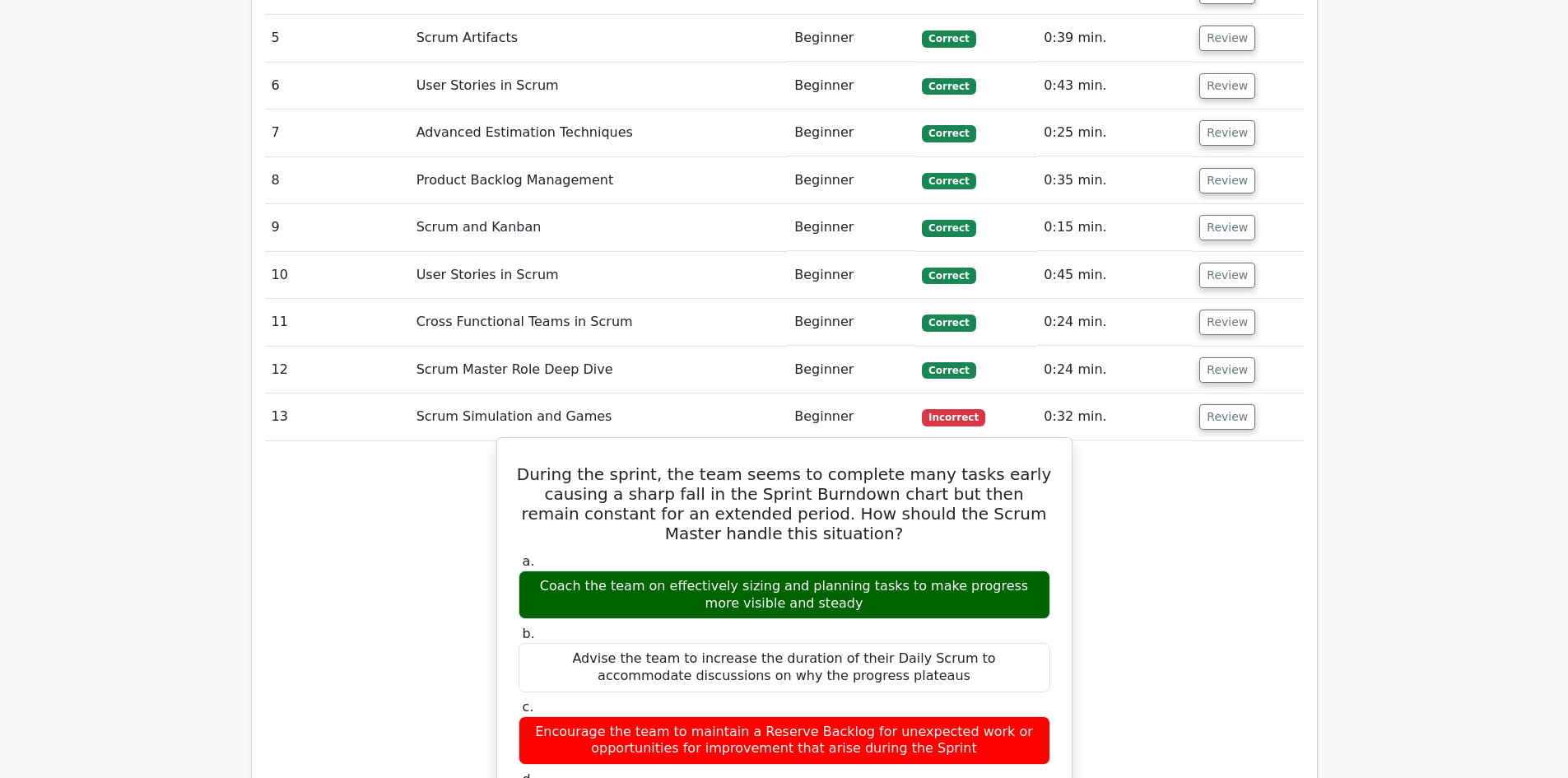
drag, startPoint x: 550, startPoint y: 348, endPoint x: 997, endPoint y: 709, distance: 574.6
copy div "During the sprint, the team seems to complete many tasks early causing a sharp …"
click at [616, 553] on label "a. Coach the team on effectively sizing and planning tasks to make progress mor…" at bounding box center [784, 585] width 532 height 65
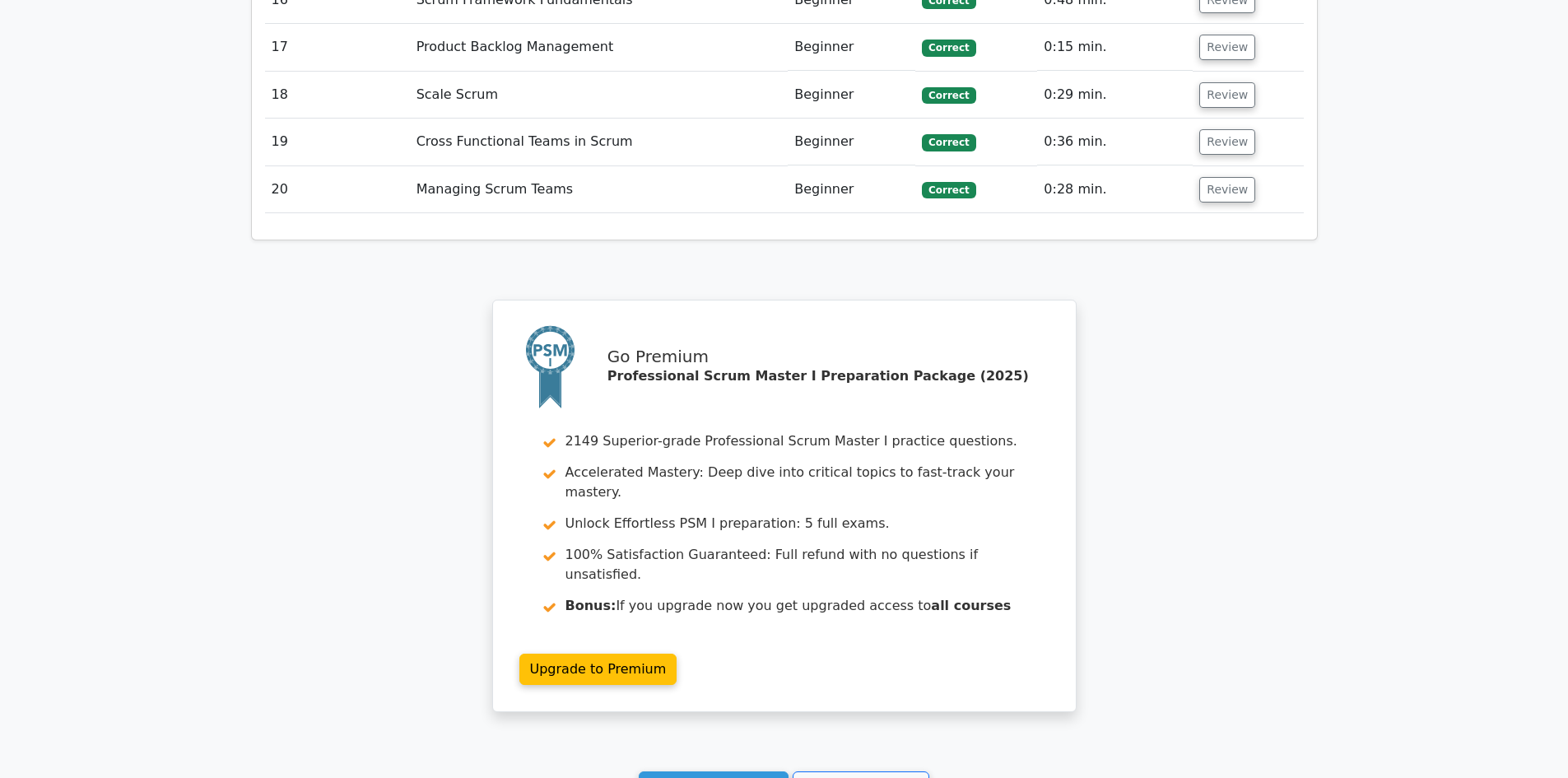
scroll to position [4237, 0]
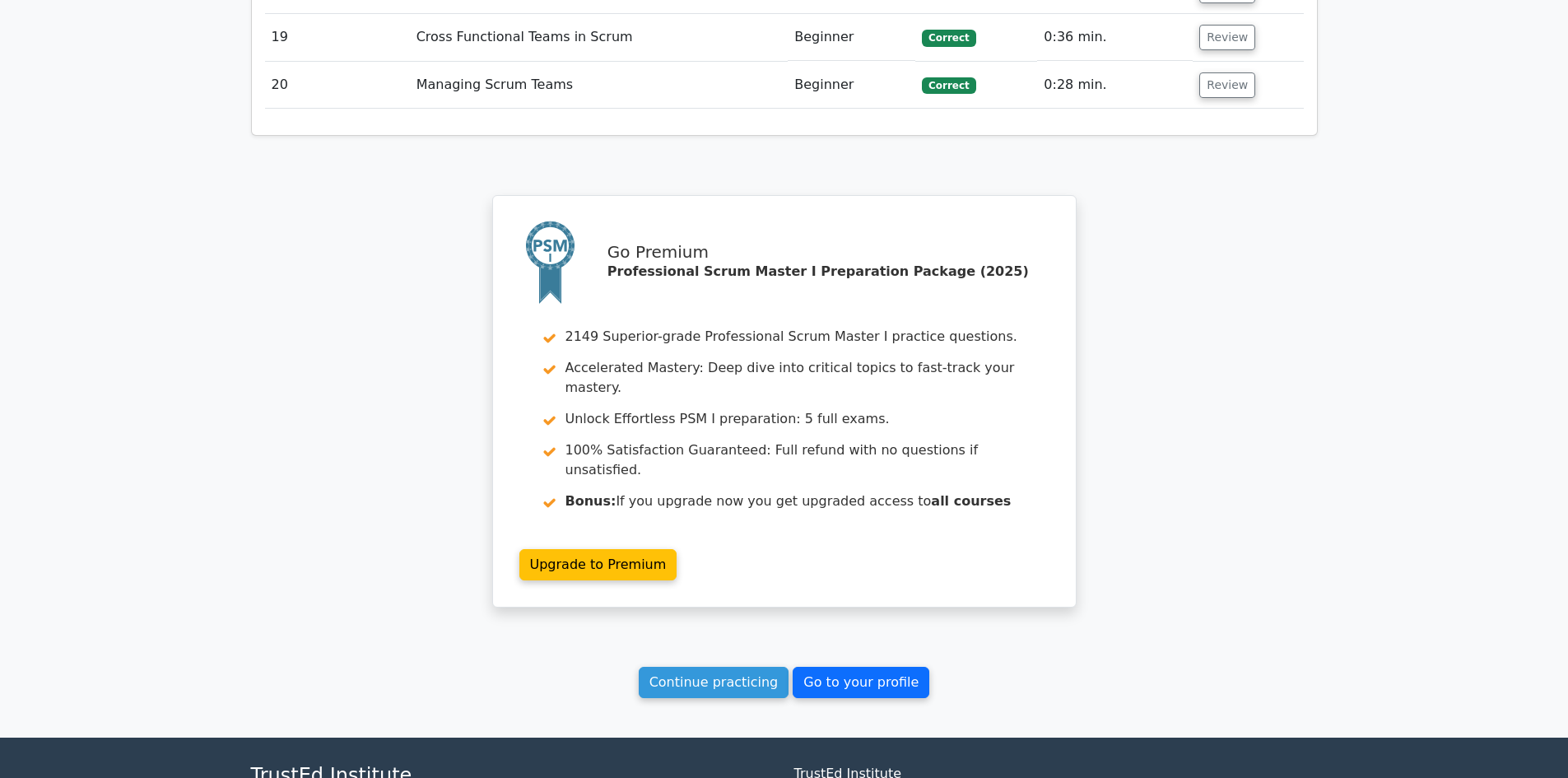
click at [838, 666] on link "Go to your profile" at bounding box center [861, 682] width 136 height 31
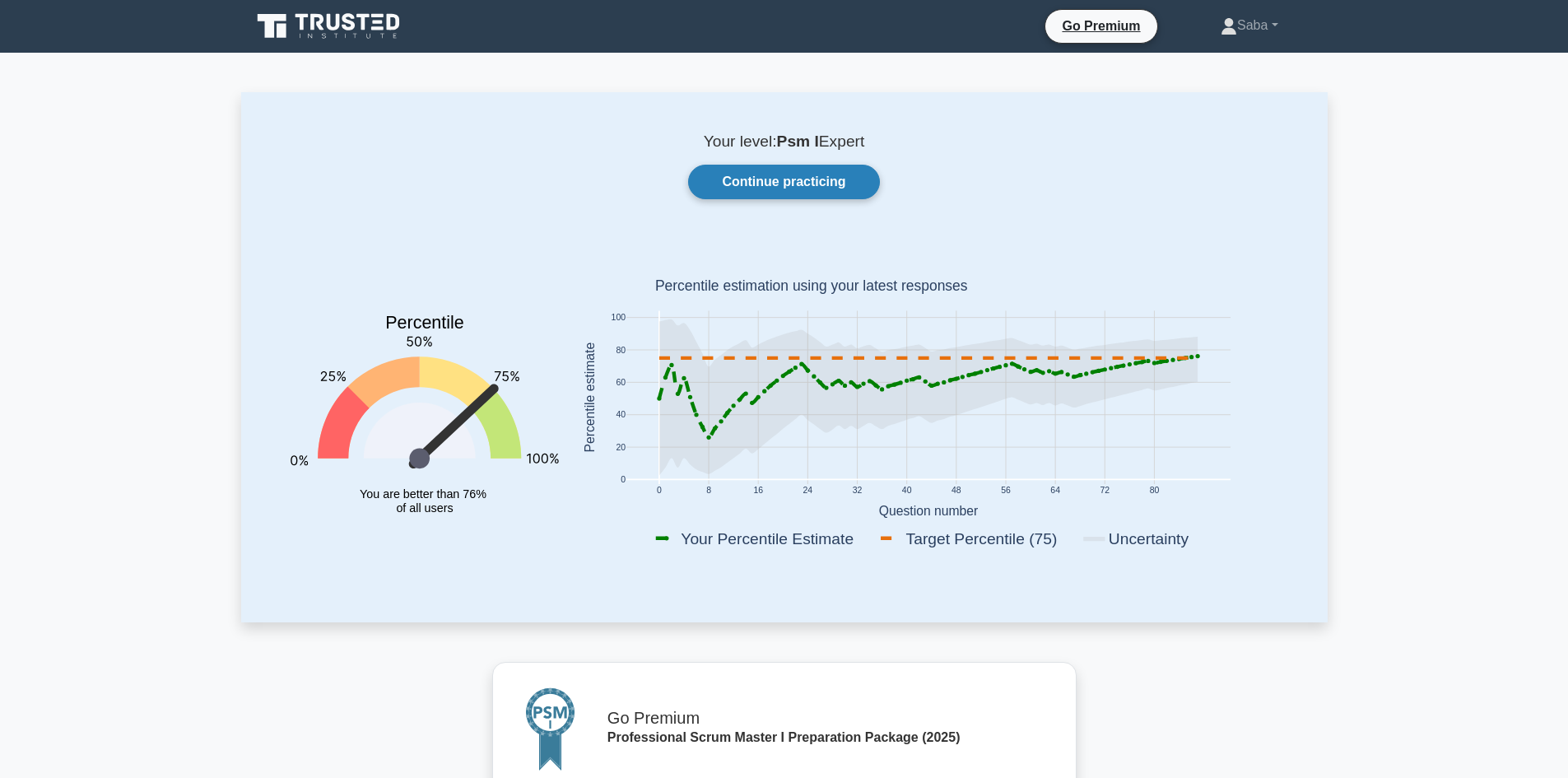
click at [810, 181] on link "Continue practicing" at bounding box center [784, 183] width 191 height 35
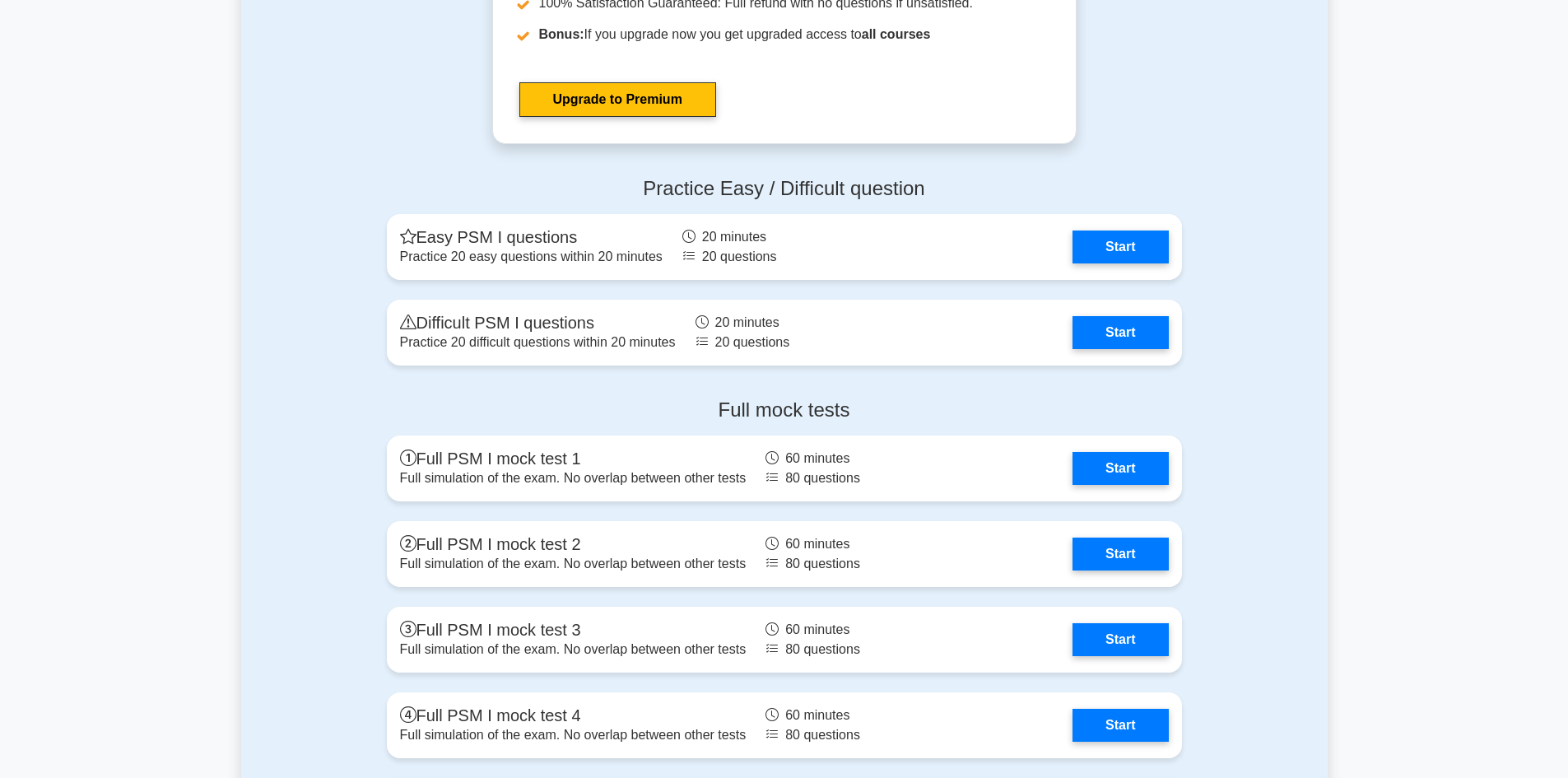
scroll to position [4762, 0]
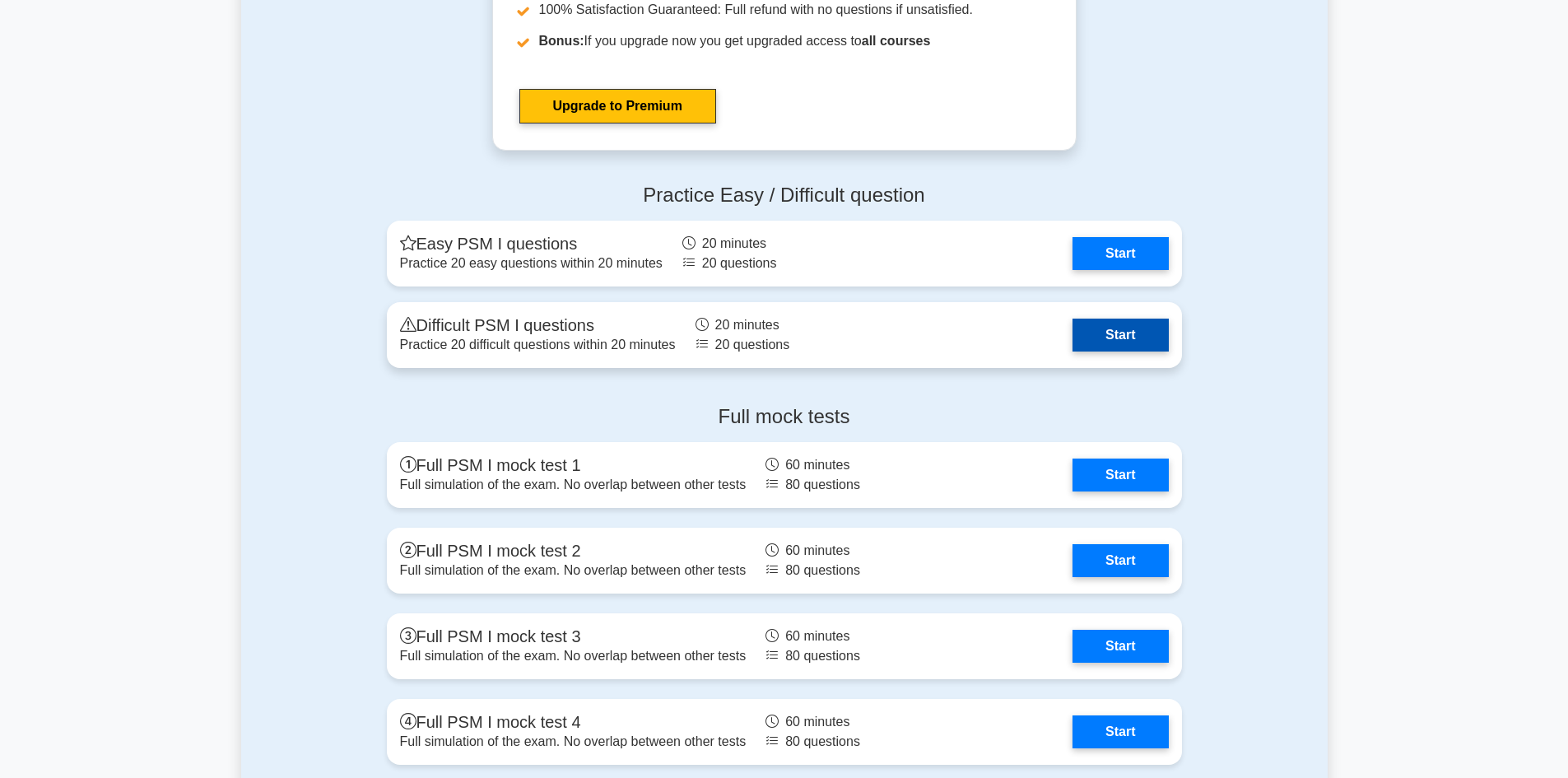
click at [1126, 333] on link "Start" at bounding box center [1121, 336] width 96 height 33
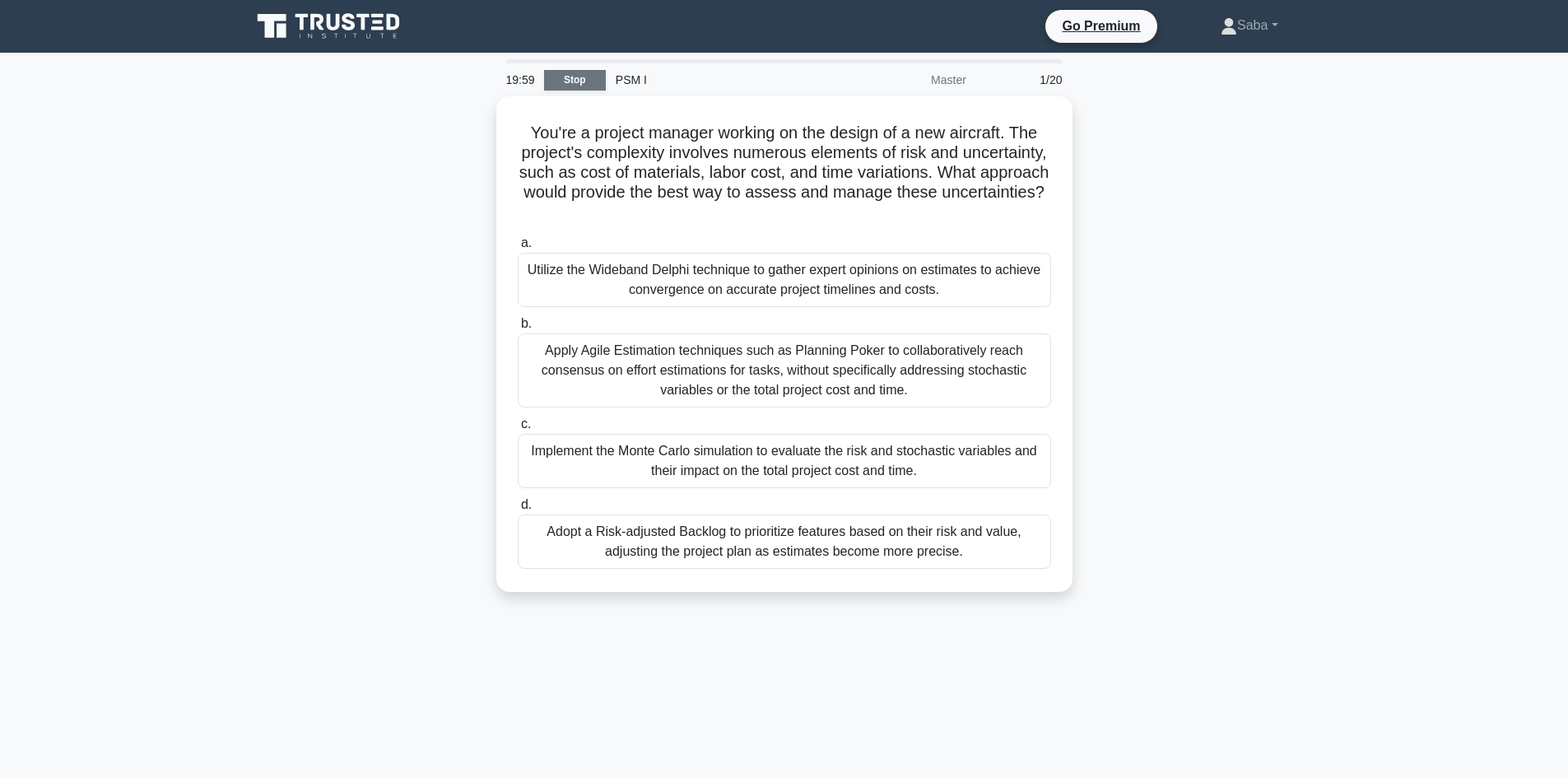
click at [595, 78] on link "Stop" at bounding box center [574, 80] width 62 height 20
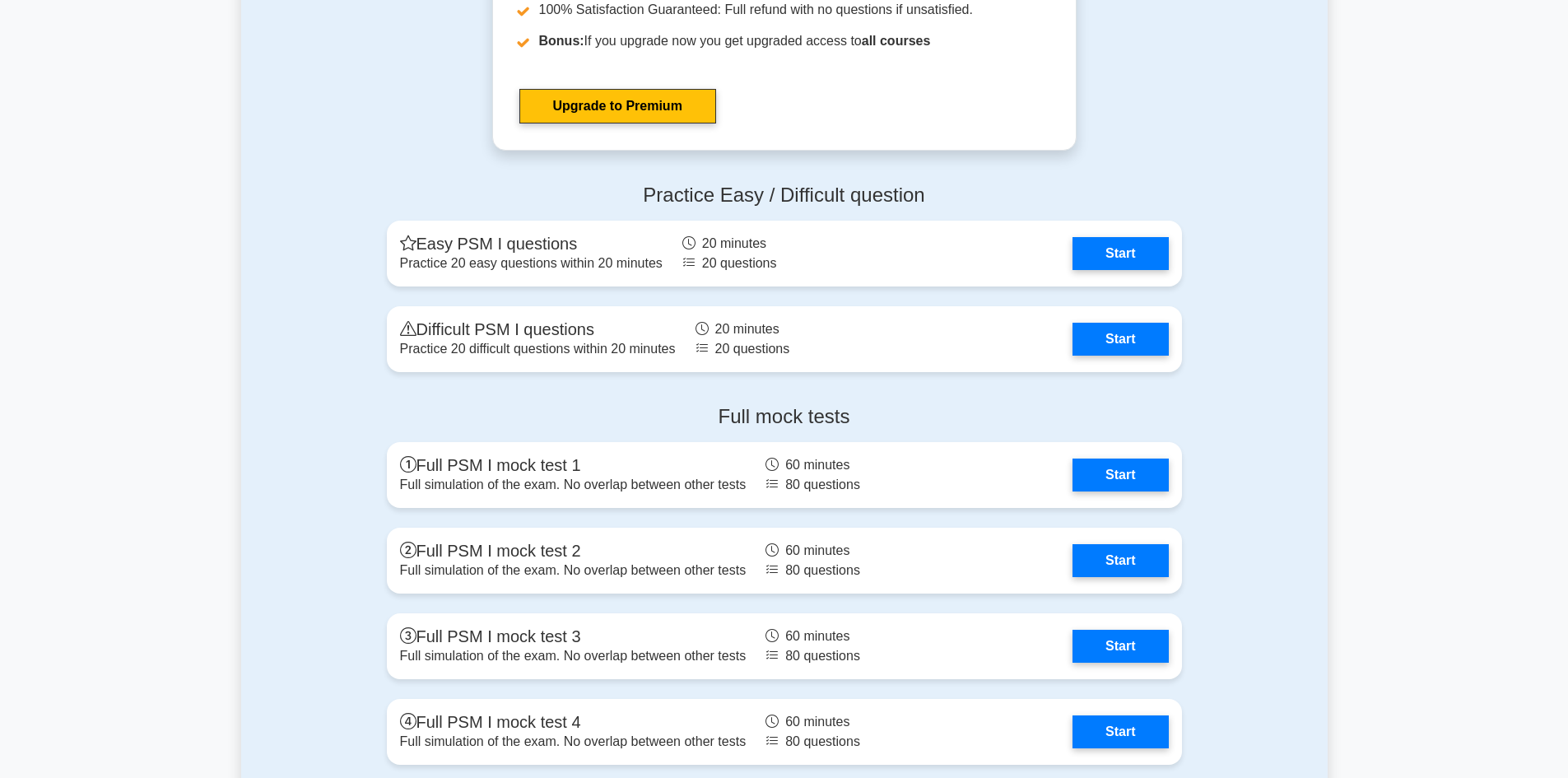
scroll to position [4856, 0]
